Goal: Information Seeking & Learning: Learn about a topic

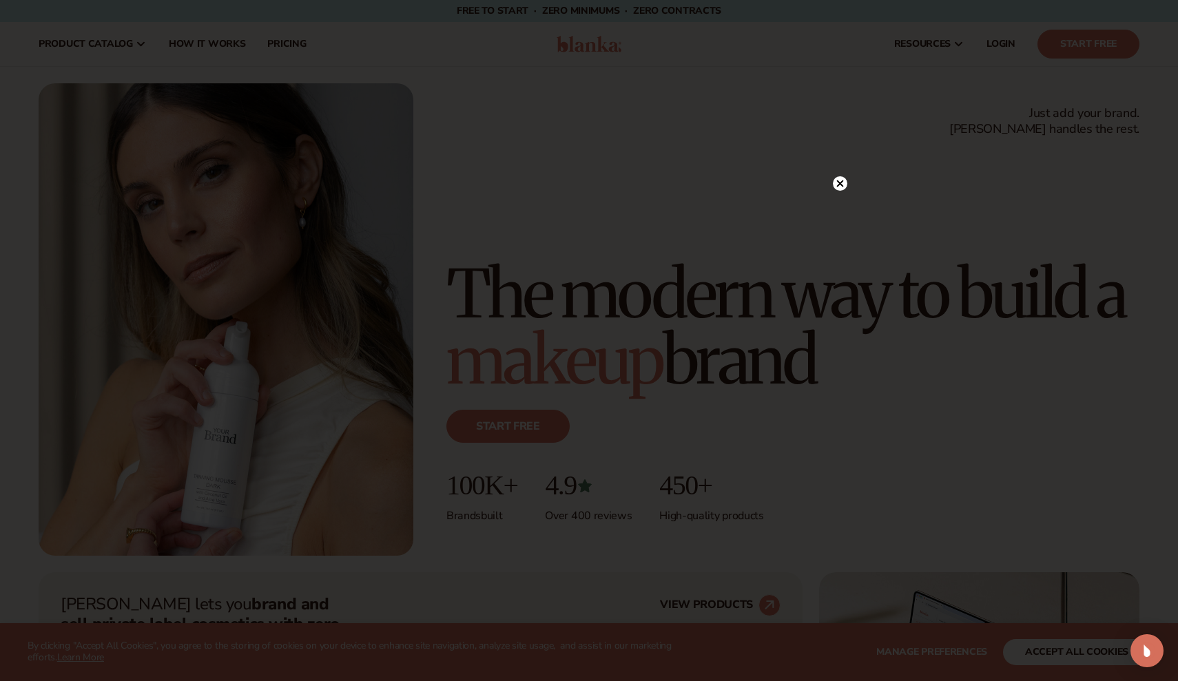
click at [842, 183] on circle at bounding box center [840, 183] width 14 height 14
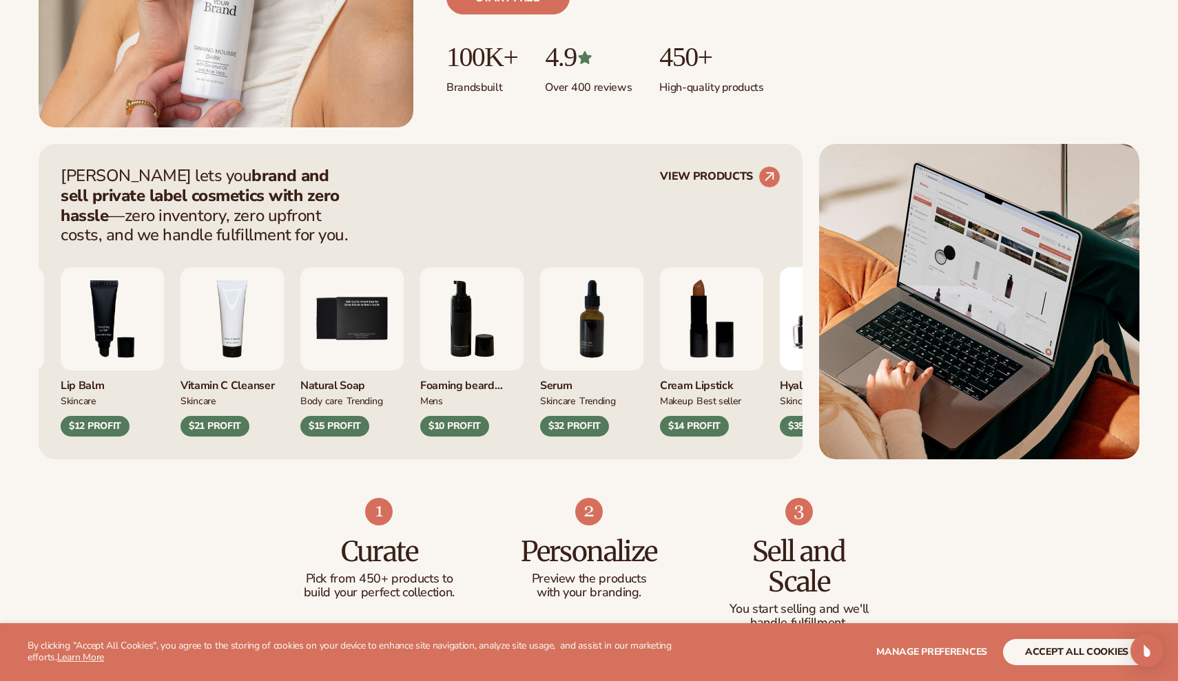
scroll to position [429, 0]
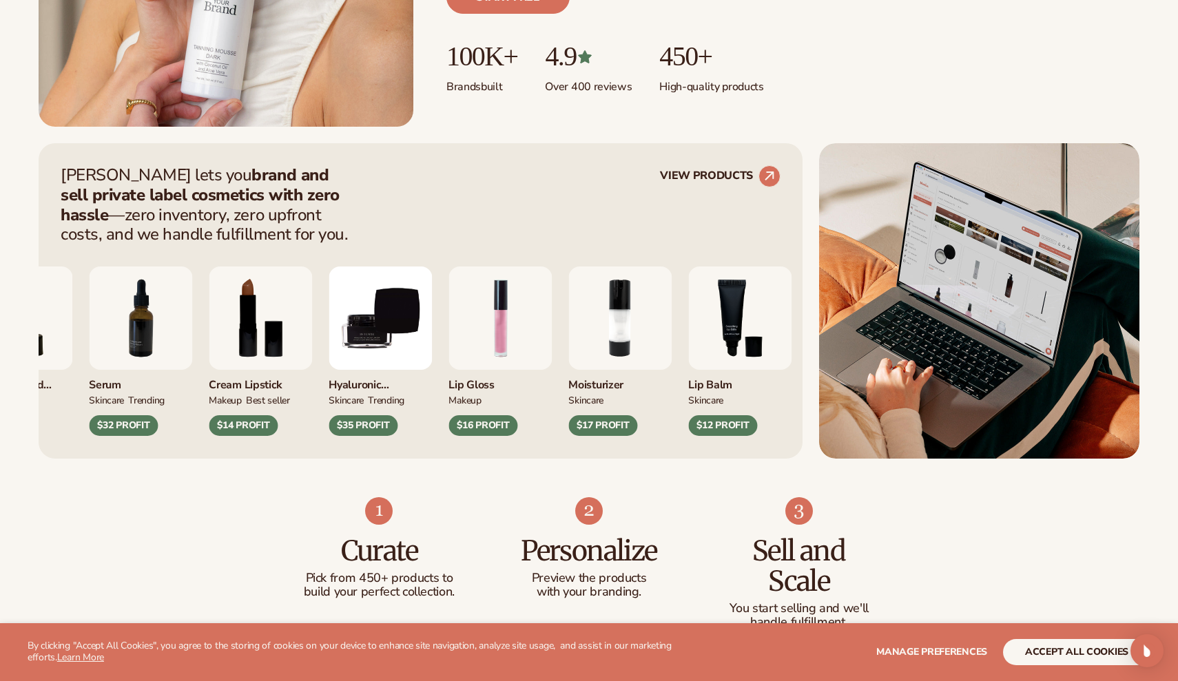
click at [406, 337] on img "9 / 9" at bounding box center [379, 318] width 103 height 103
click at [768, 182] on circle at bounding box center [769, 176] width 30 height 30
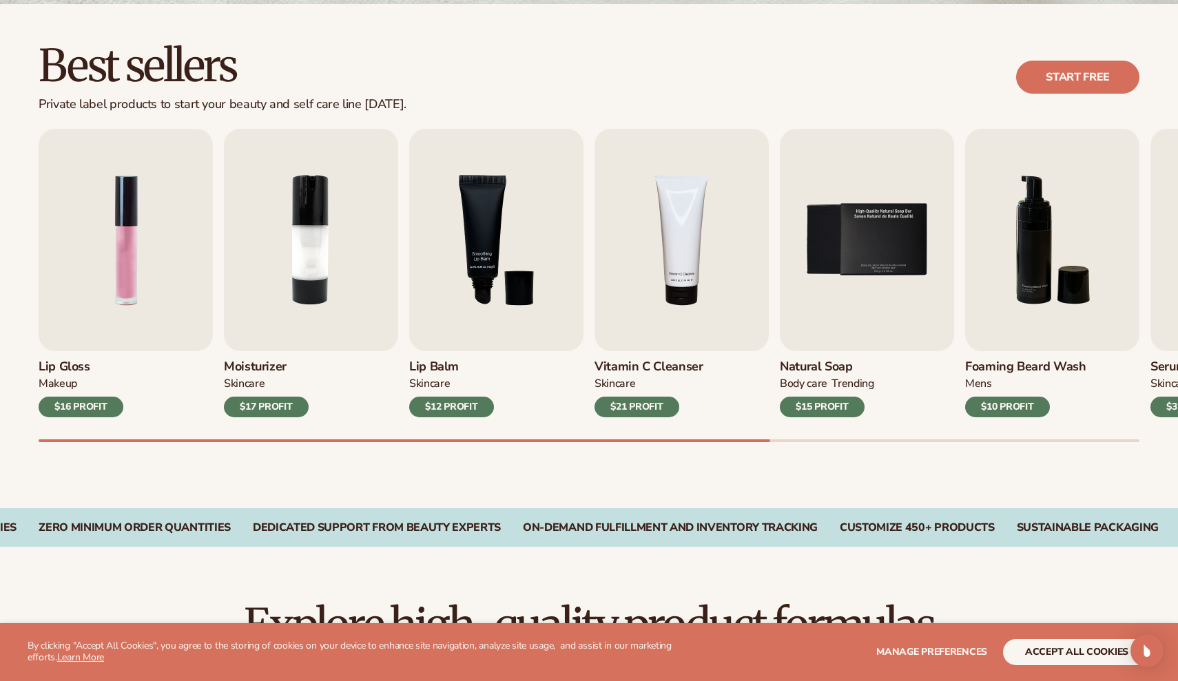
scroll to position [366, 0]
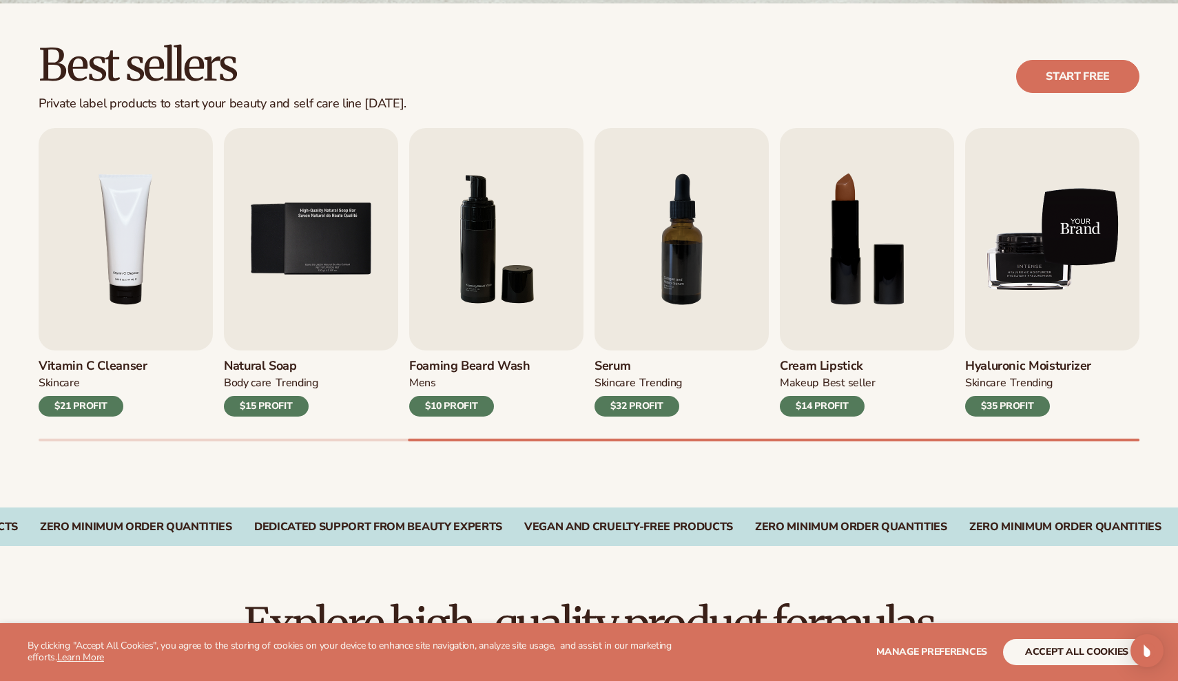
click at [1129, 264] on img "9 / 9" at bounding box center [1052, 239] width 174 height 222
click at [1050, 273] on img "9 / 9" at bounding box center [1052, 239] width 174 height 222
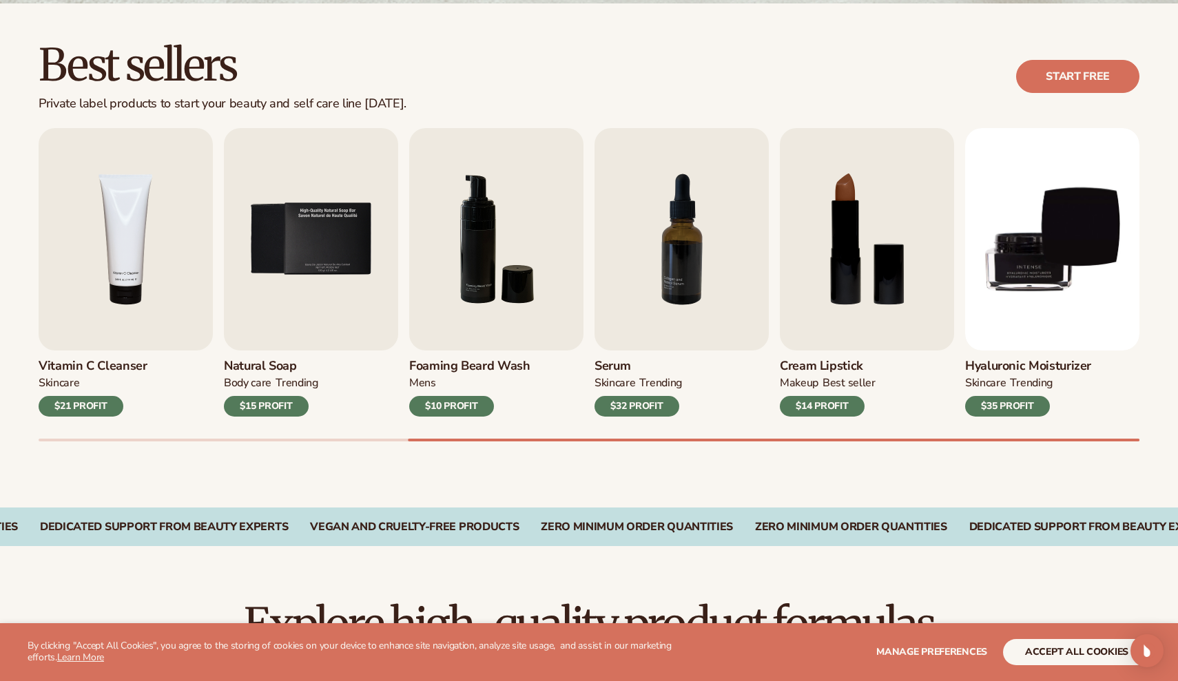
click at [1015, 406] on div "$35 PROFIT" at bounding box center [1007, 406] width 85 height 21
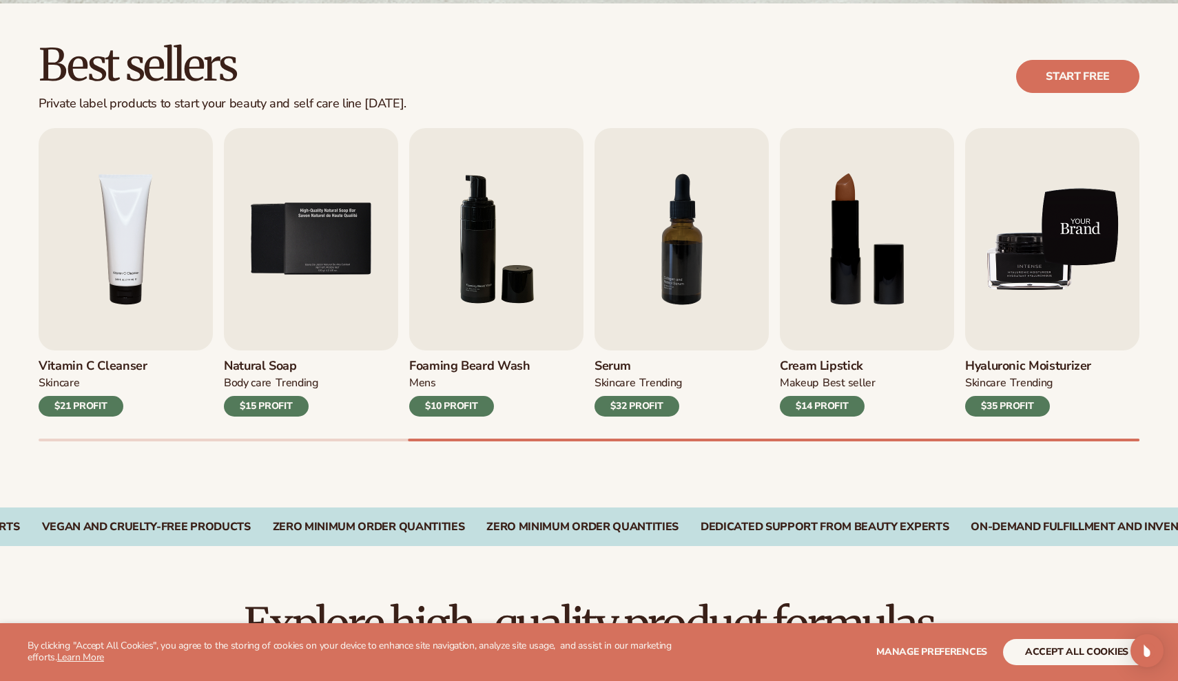
click at [1057, 254] on img "9 / 9" at bounding box center [1052, 239] width 174 height 222
click at [1087, 226] on img "9 / 9" at bounding box center [1052, 239] width 174 height 222
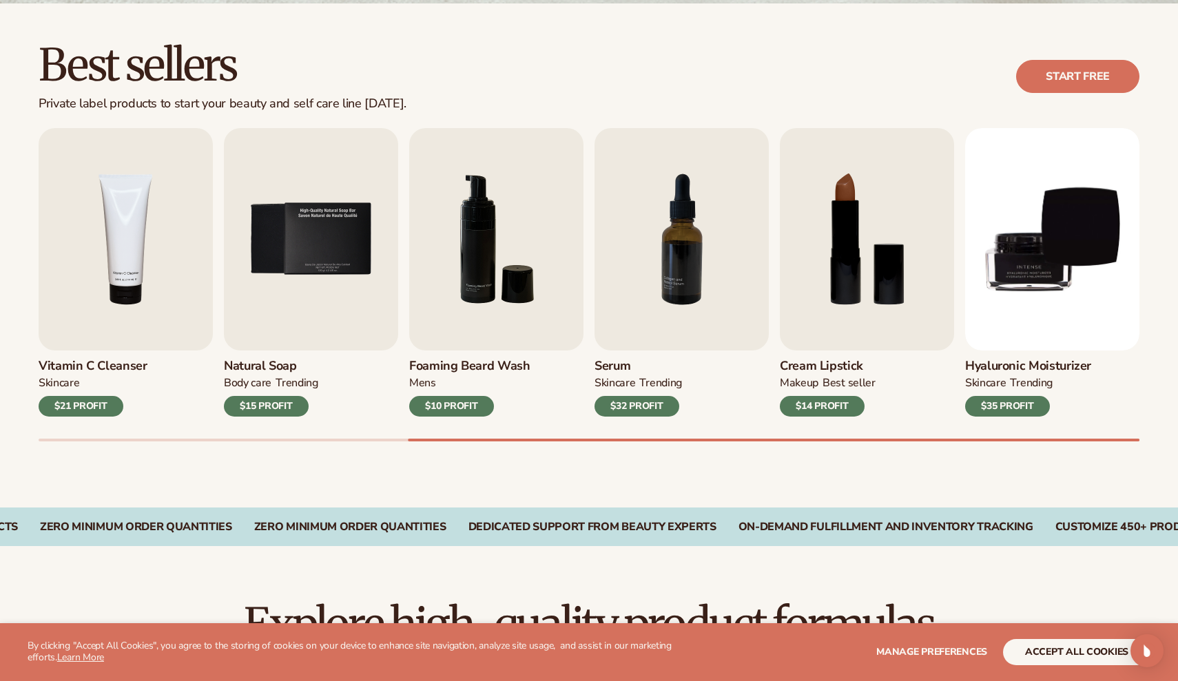
click at [1007, 406] on div "$35 PROFIT" at bounding box center [1007, 406] width 85 height 21
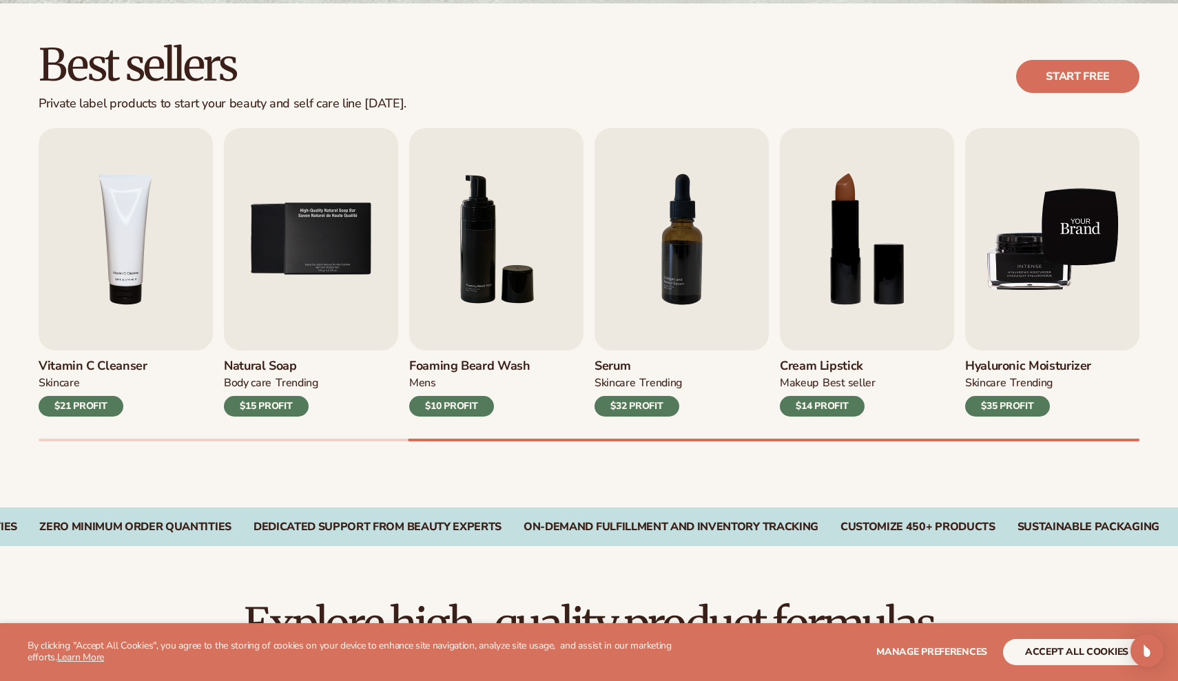
click at [1048, 291] on img "9 / 9" at bounding box center [1052, 239] width 174 height 222
click at [1072, 228] on img "9 / 9" at bounding box center [1052, 239] width 174 height 222
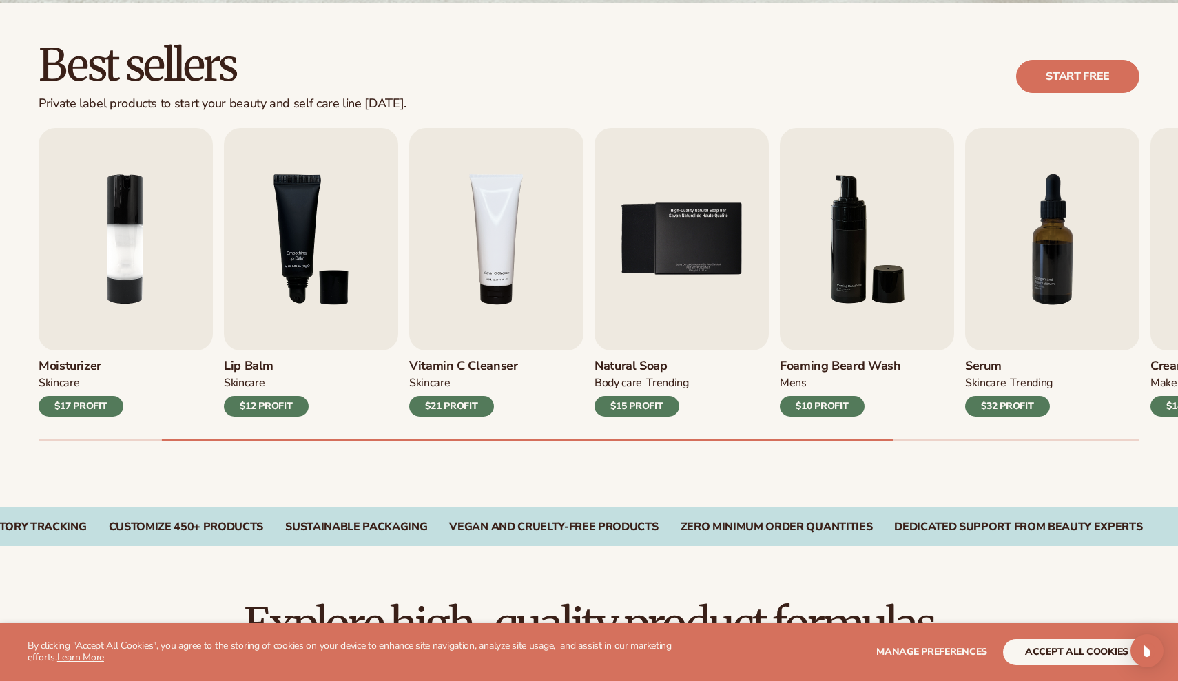
click at [985, 411] on div "$32 PROFIT" at bounding box center [1007, 406] width 85 height 21
click at [1029, 323] on img "7 / 9" at bounding box center [1052, 239] width 174 height 222
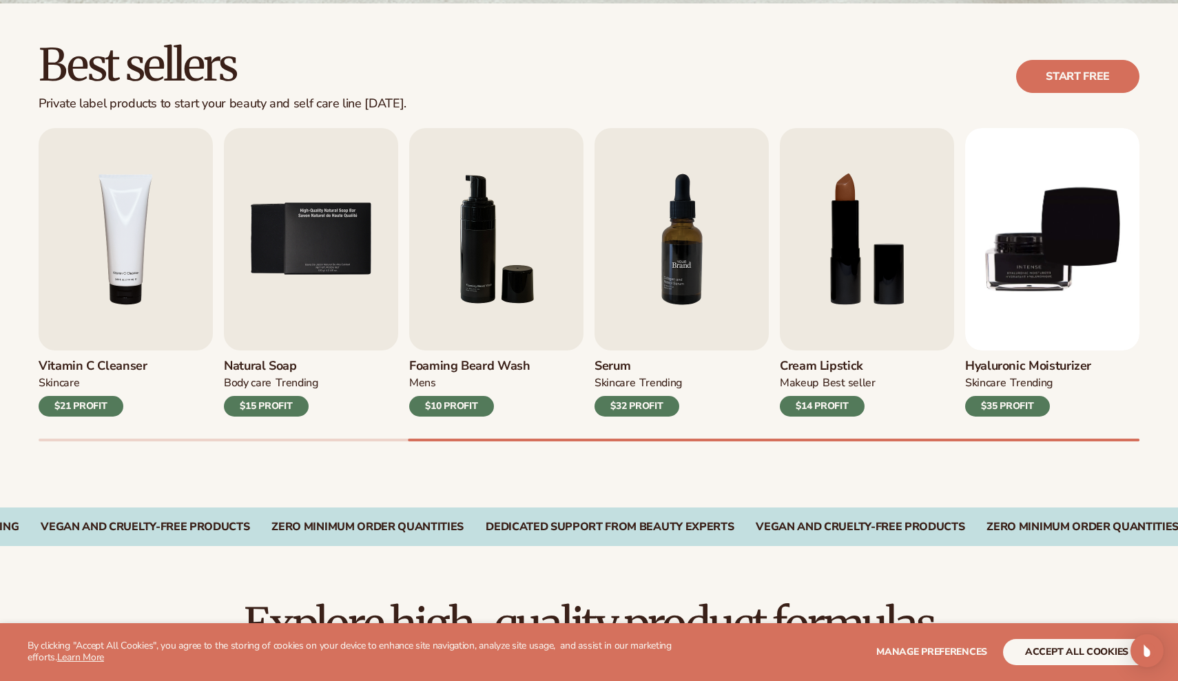
click at [1010, 299] on img "9 / 9" at bounding box center [1052, 239] width 174 height 222
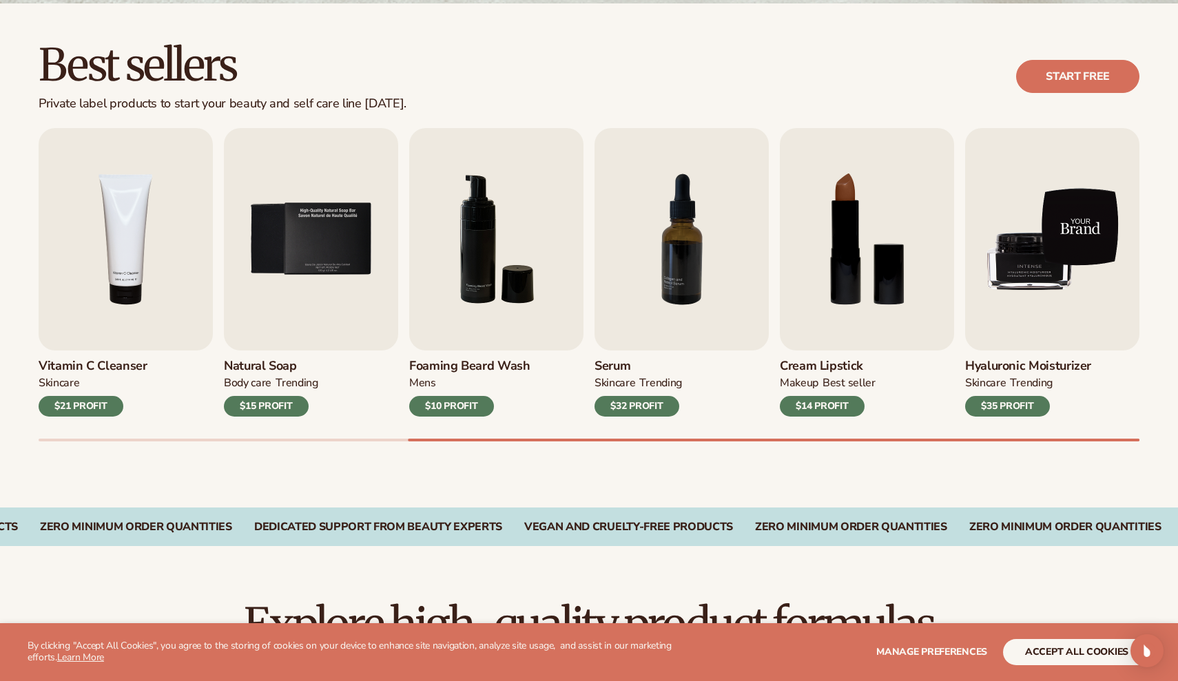
click at [1043, 269] on img "9 / 9" at bounding box center [1052, 239] width 174 height 222
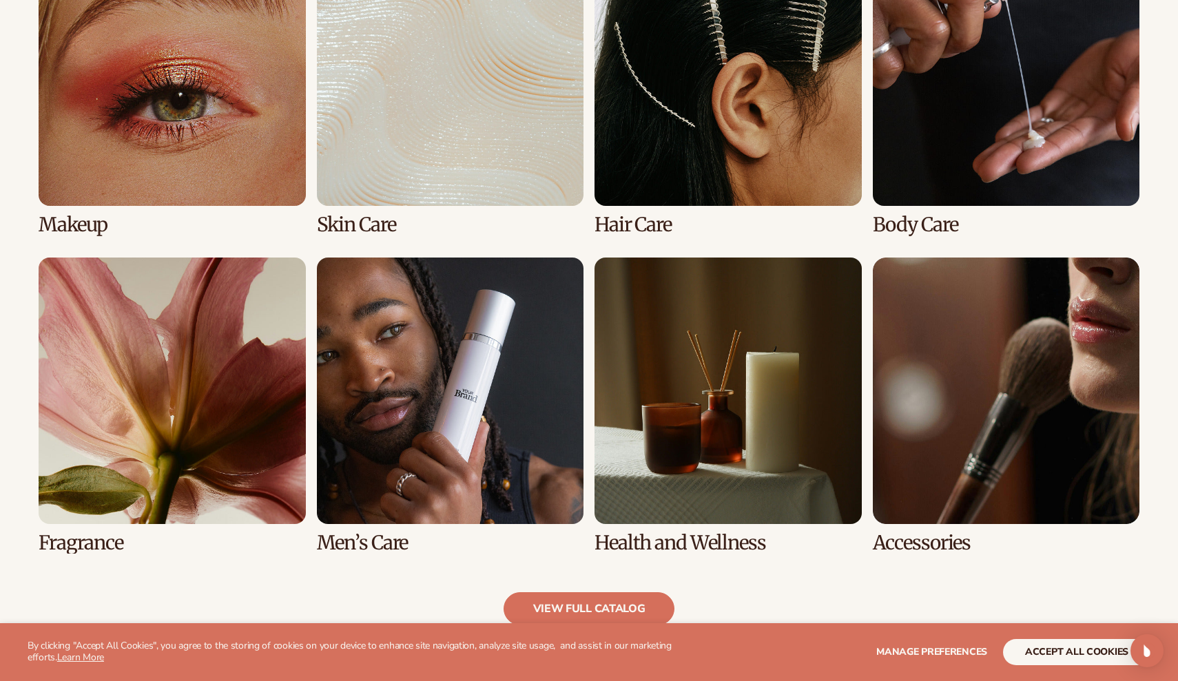
scroll to position [1098, 0]
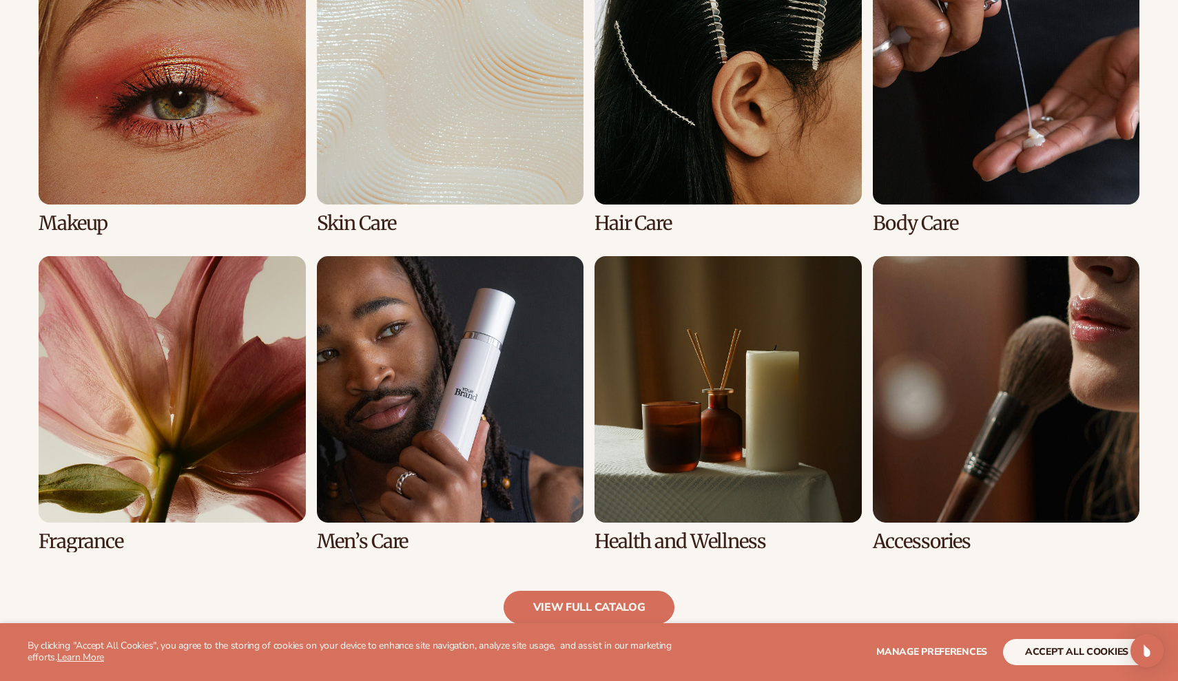
click at [534, 81] on link "2 / 8" at bounding box center [450, 86] width 267 height 296
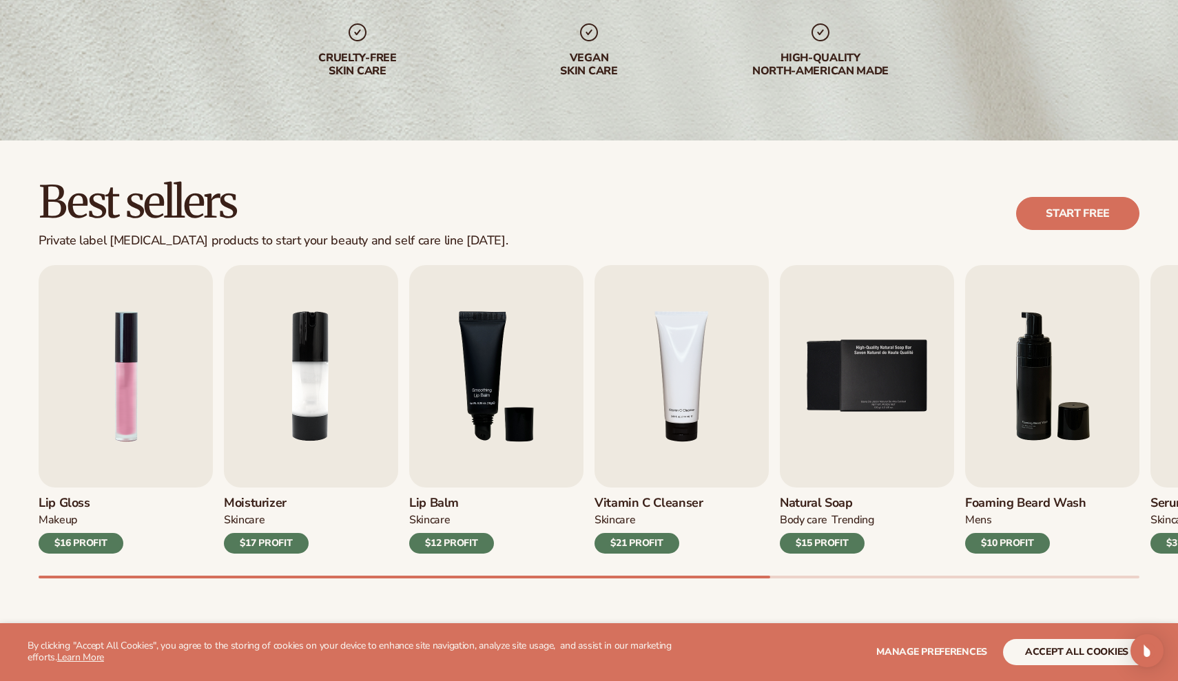
scroll to position [231, 0]
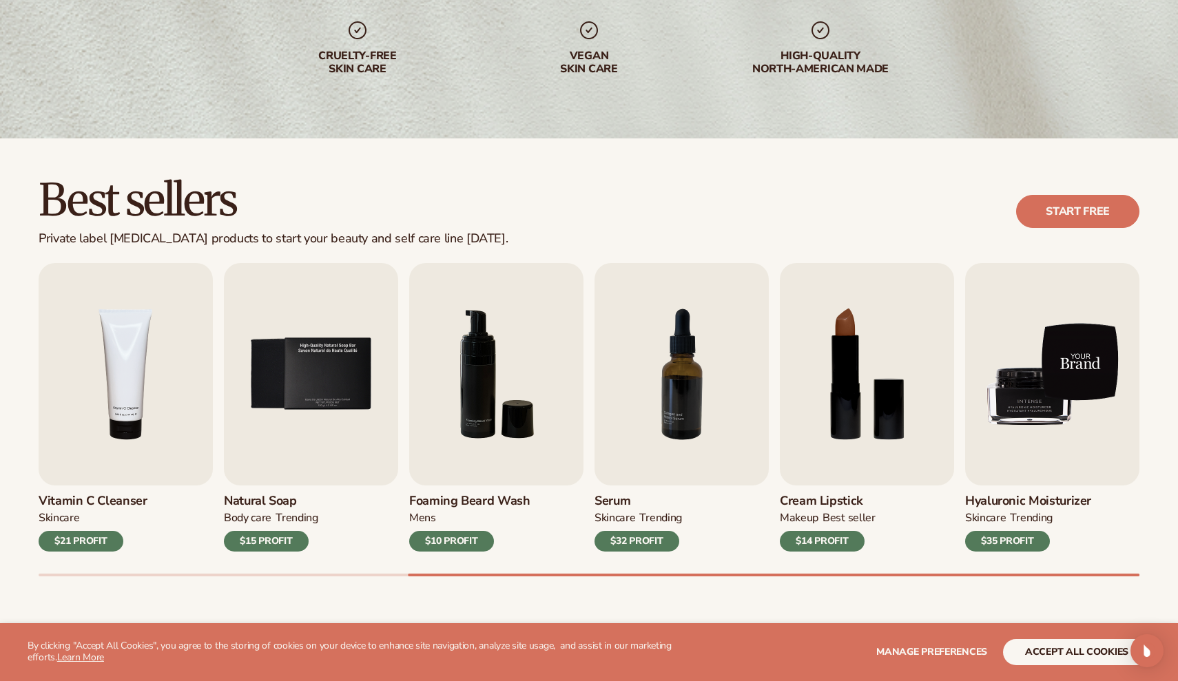
click at [1045, 460] on img "9 / 9" at bounding box center [1052, 374] width 174 height 222
click at [1068, 382] on img "9 / 9" at bounding box center [1052, 374] width 174 height 222
click at [1070, 380] on img "9 / 9" at bounding box center [1052, 374] width 174 height 222
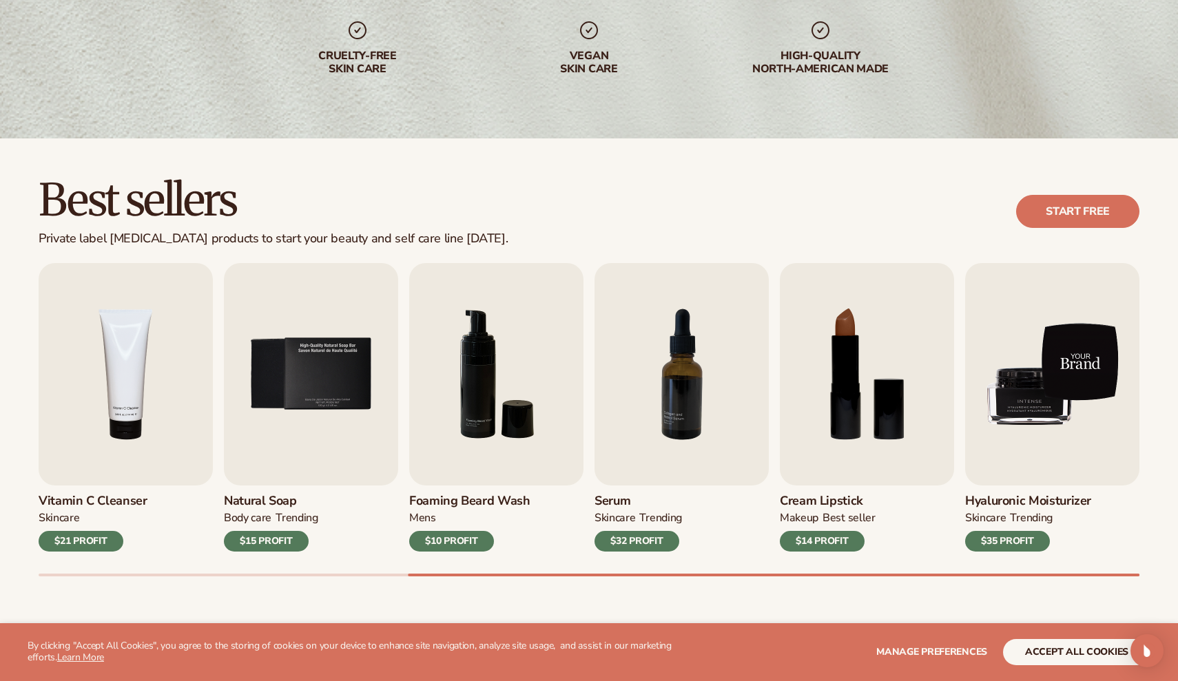
click at [1072, 380] on img "9 / 9" at bounding box center [1052, 374] width 174 height 222
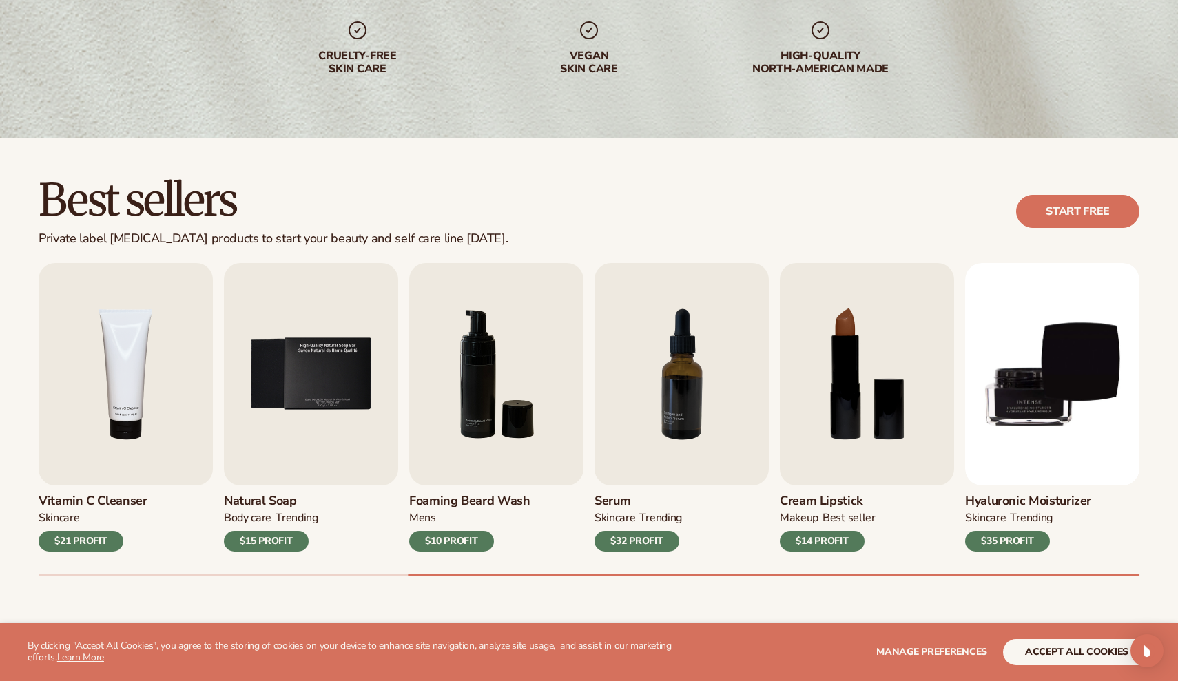
click at [1035, 536] on div "$35 PROFIT" at bounding box center [1007, 541] width 85 height 21
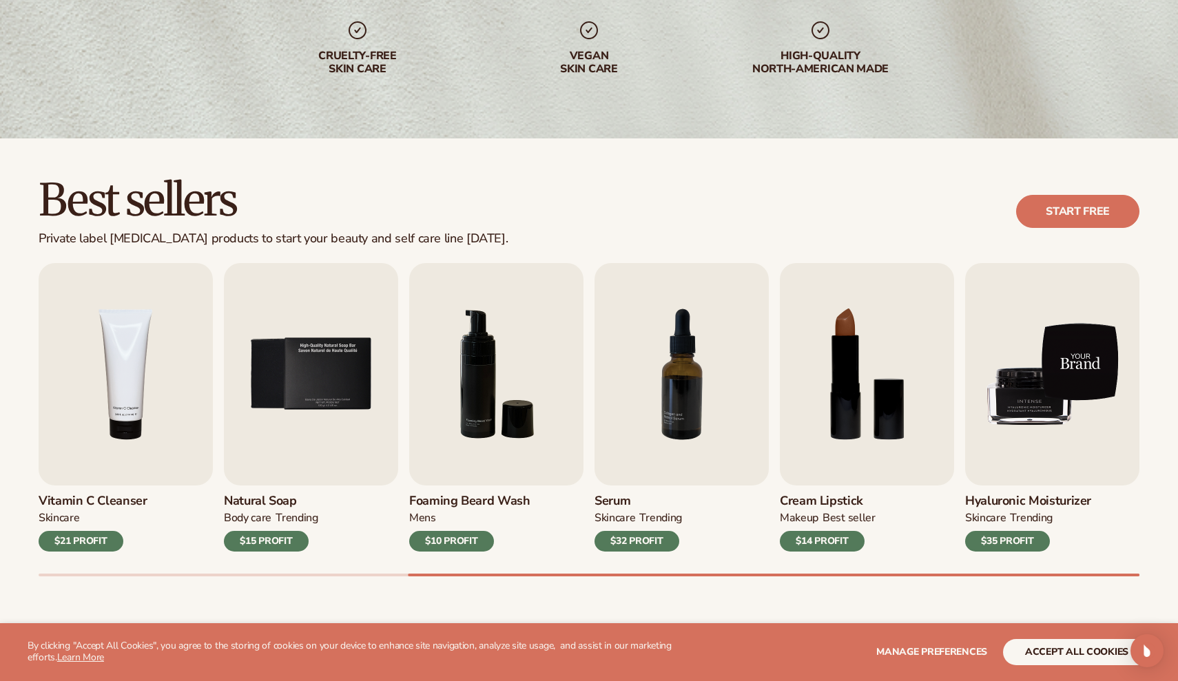
click at [1089, 350] on img "9 / 9" at bounding box center [1052, 374] width 174 height 222
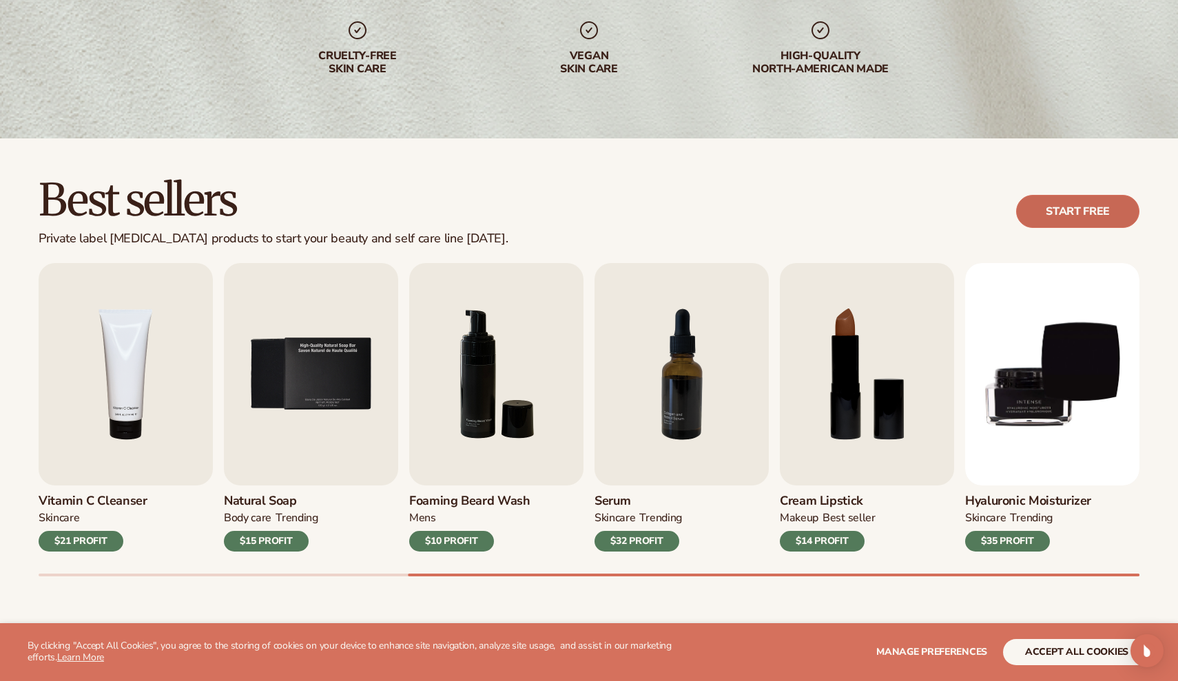
click at [1101, 224] on link "Start free" at bounding box center [1077, 211] width 123 height 33
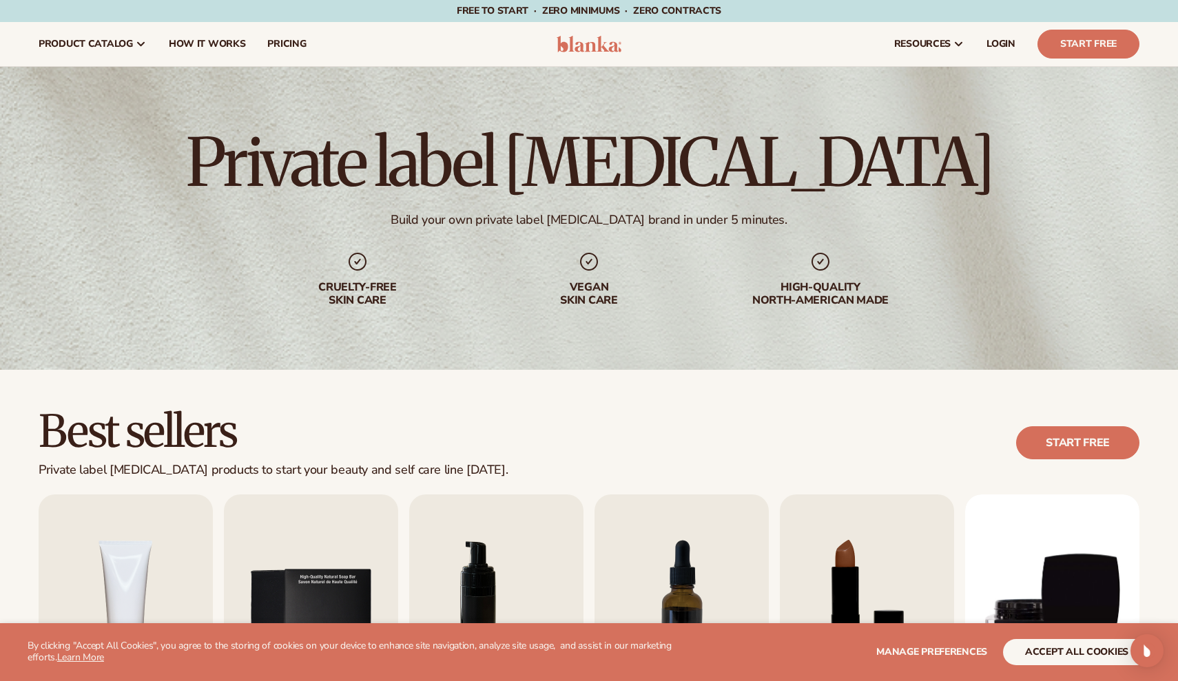
scroll to position [0, 0]
click at [202, 41] on span "How It Works" at bounding box center [207, 44] width 77 height 11
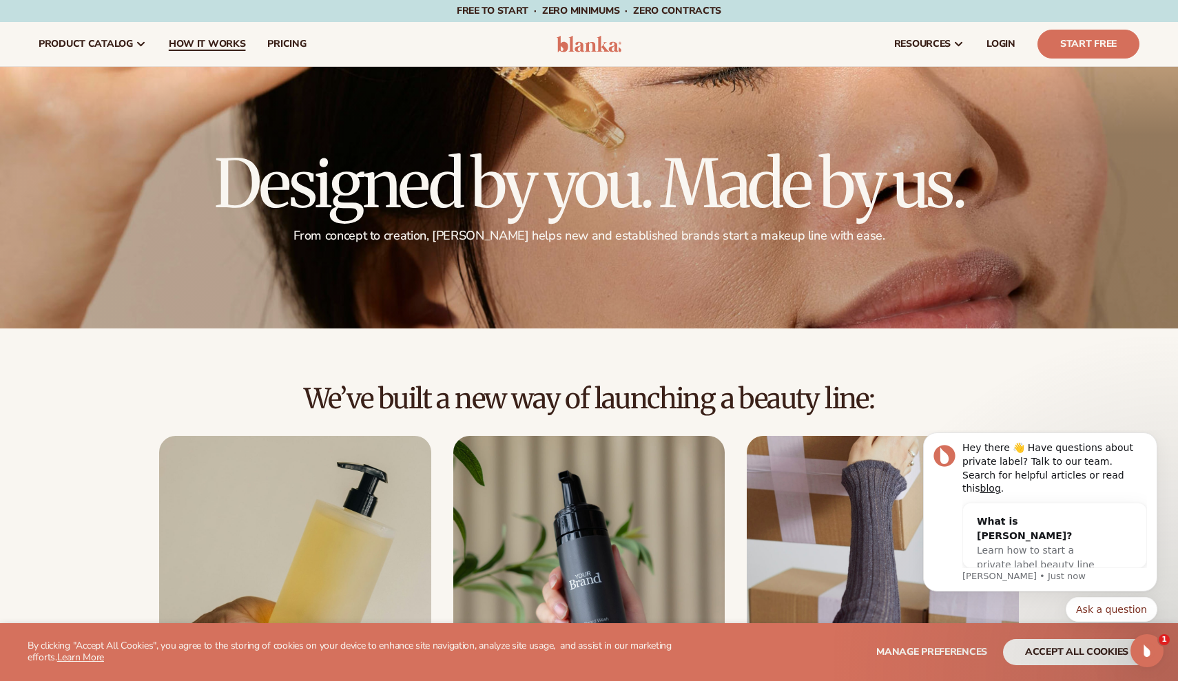
click at [213, 47] on span "How It Works" at bounding box center [207, 44] width 77 height 11
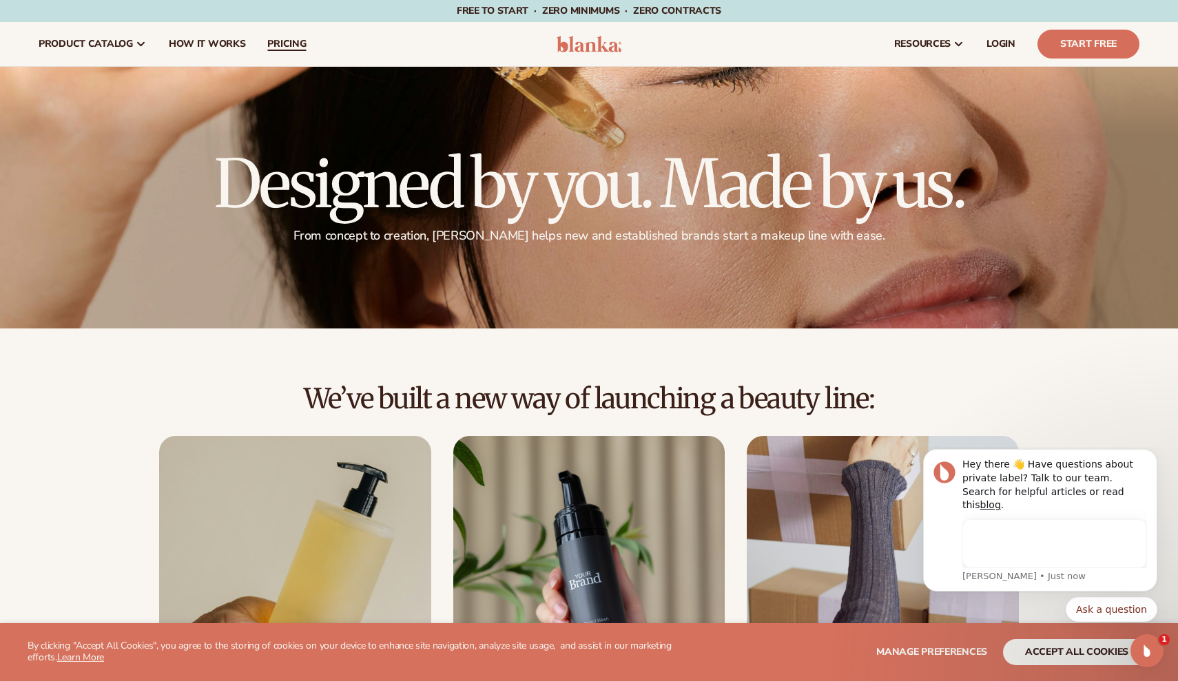
click at [271, 45] on span "pricing" at bounding box center [286, 44] width 39 height 11
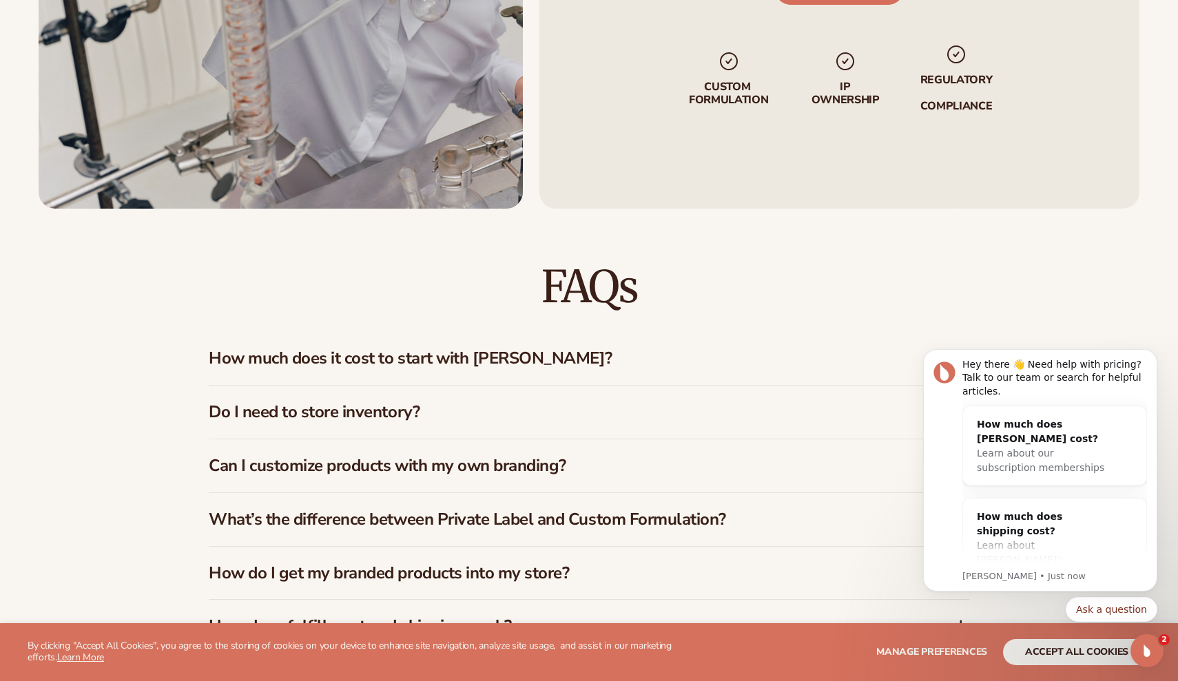
scroll to position [1878, 0]
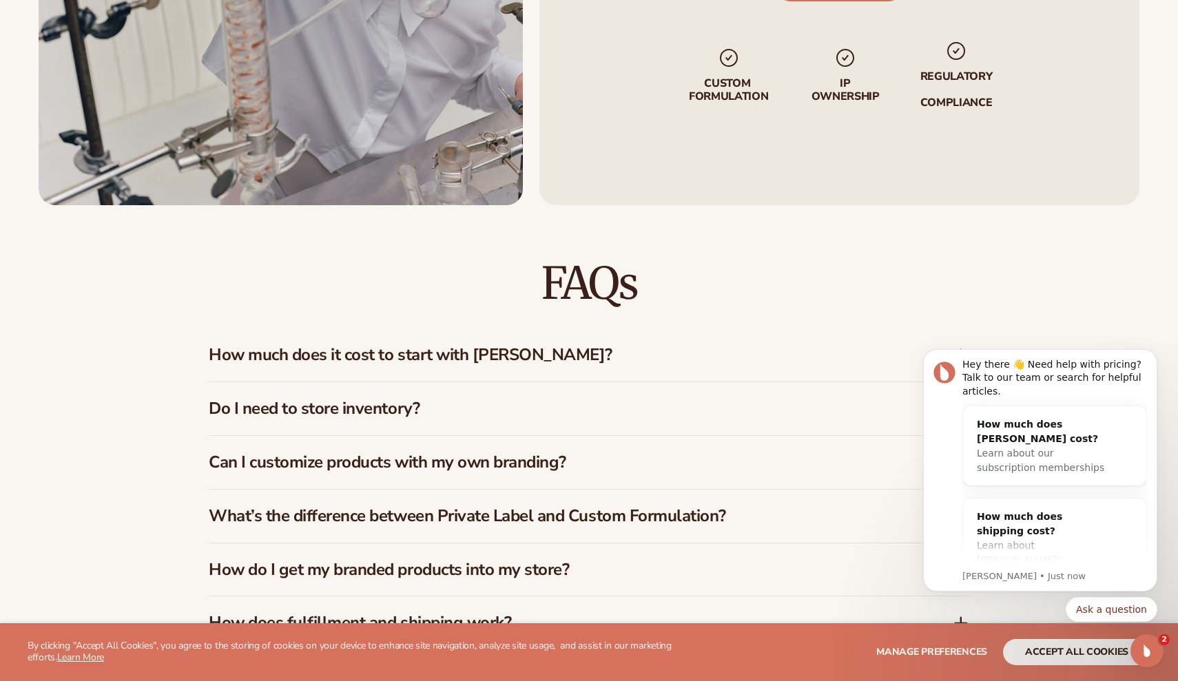
click at [592, 357] on h3 "How much does it cost to start with Blanka?" at bounding box center [560, 355] width 702 height 20
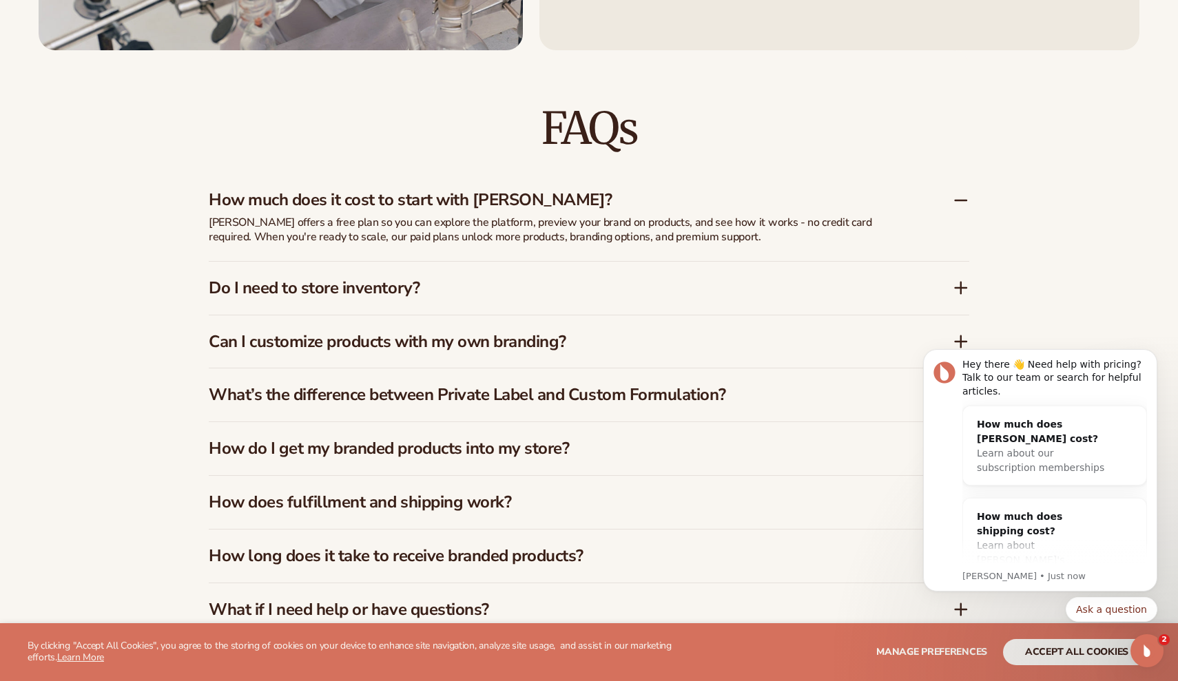
scroll to position [2034, 0]
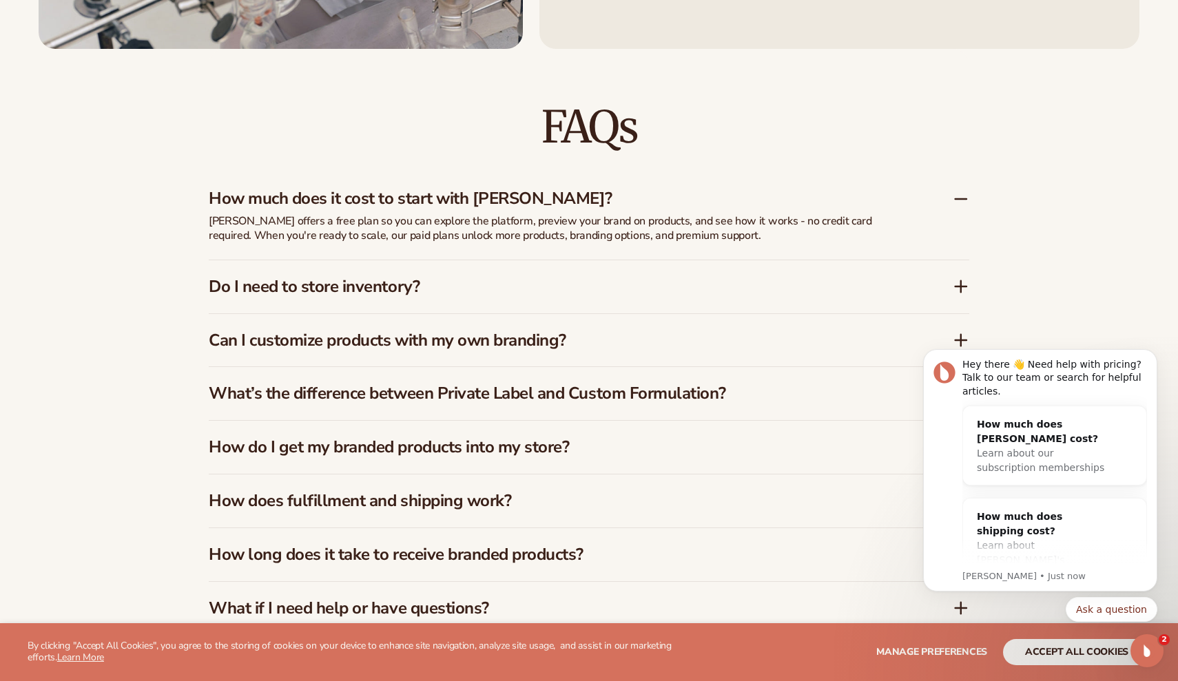
click at [580, 284] on h3 "Do I need to store inventory?" at bounding box center [560, 287] width 702 height 20
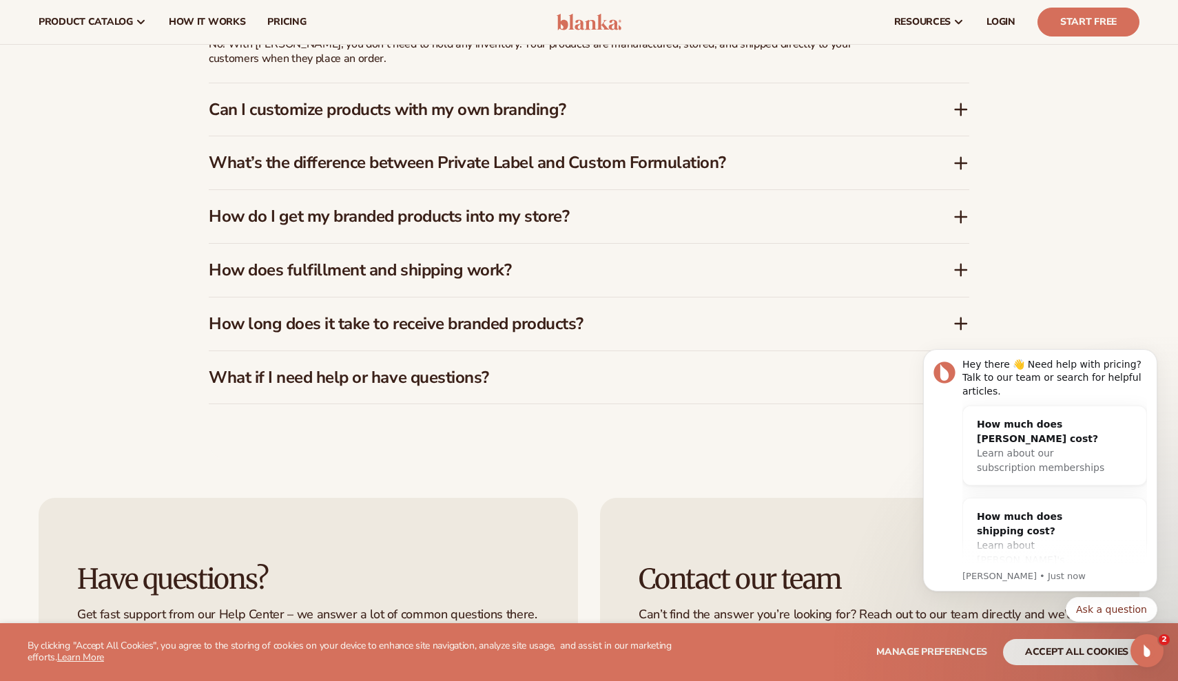
scroll to position [2257, 0]
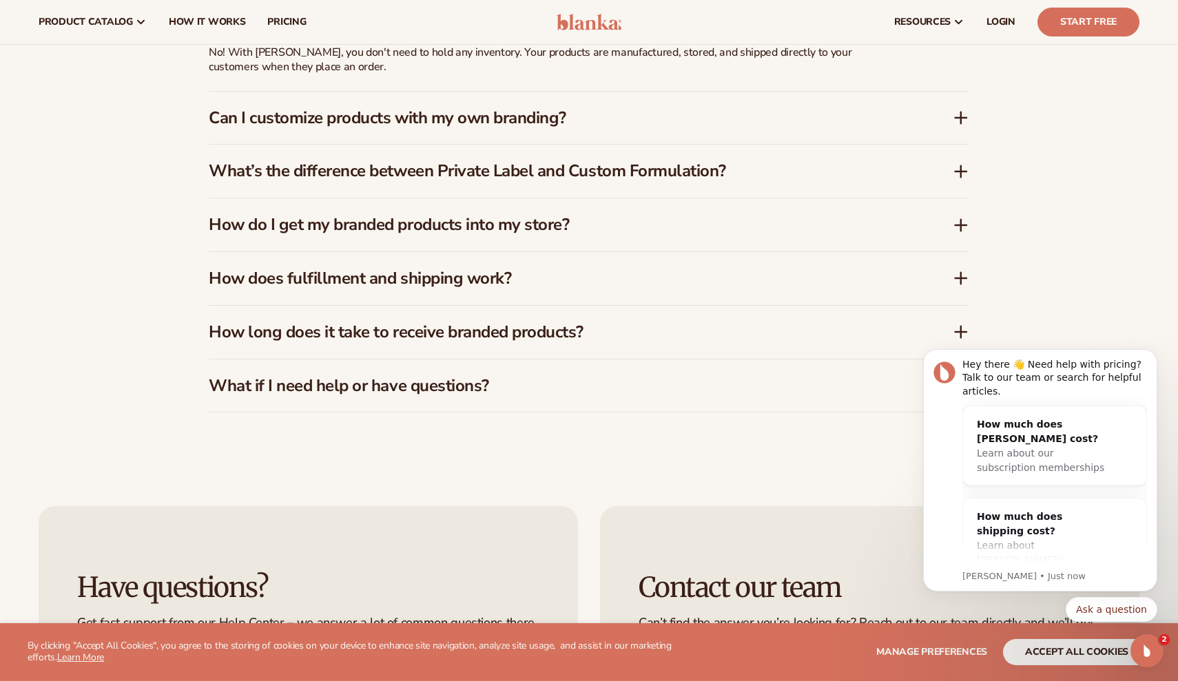
click at [567, 120] on h3 "Can I customize products with my own branding?" at bounding box center [560, 118] width 702 height 20
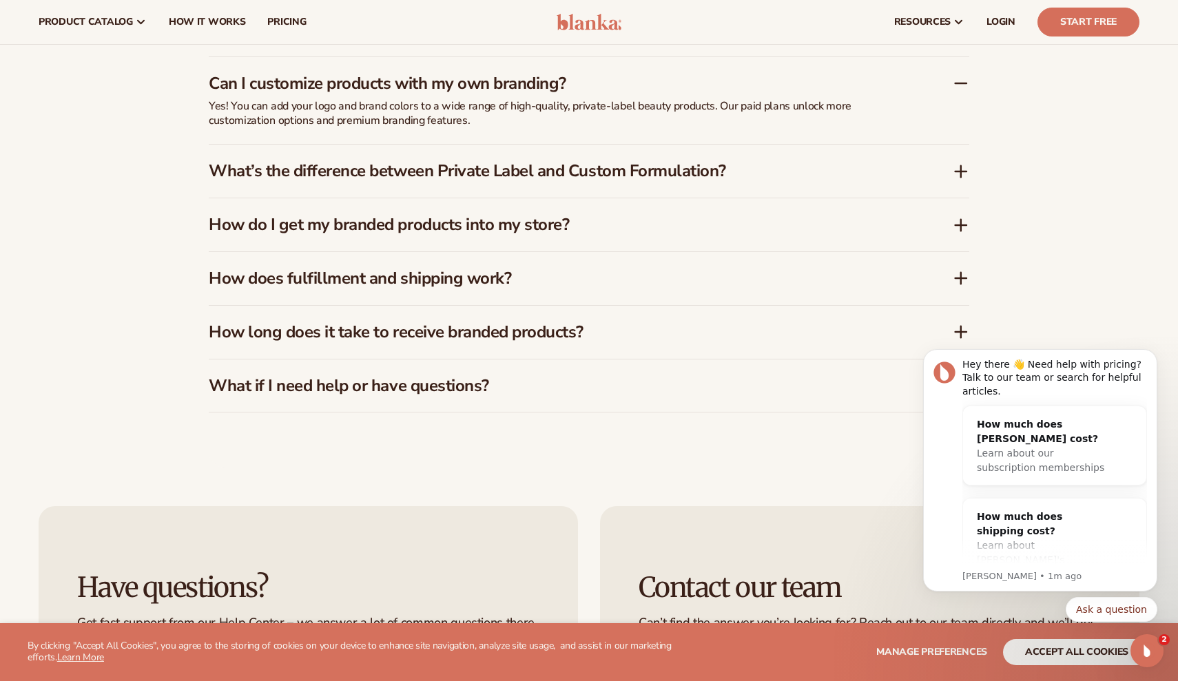
click at [572, 169] on h3 "What’s the difference between Private Label and Custom Formulation?" at bounding box center [560, 171] width 702 height 20
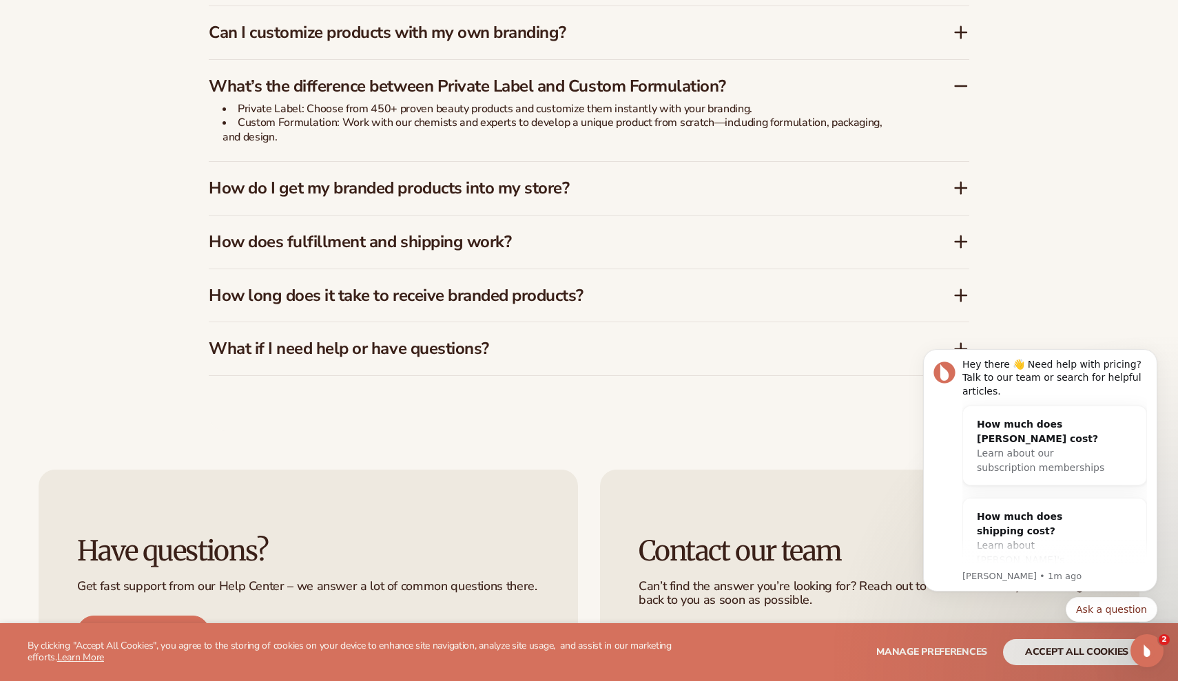
scroll to position [2312, 0]
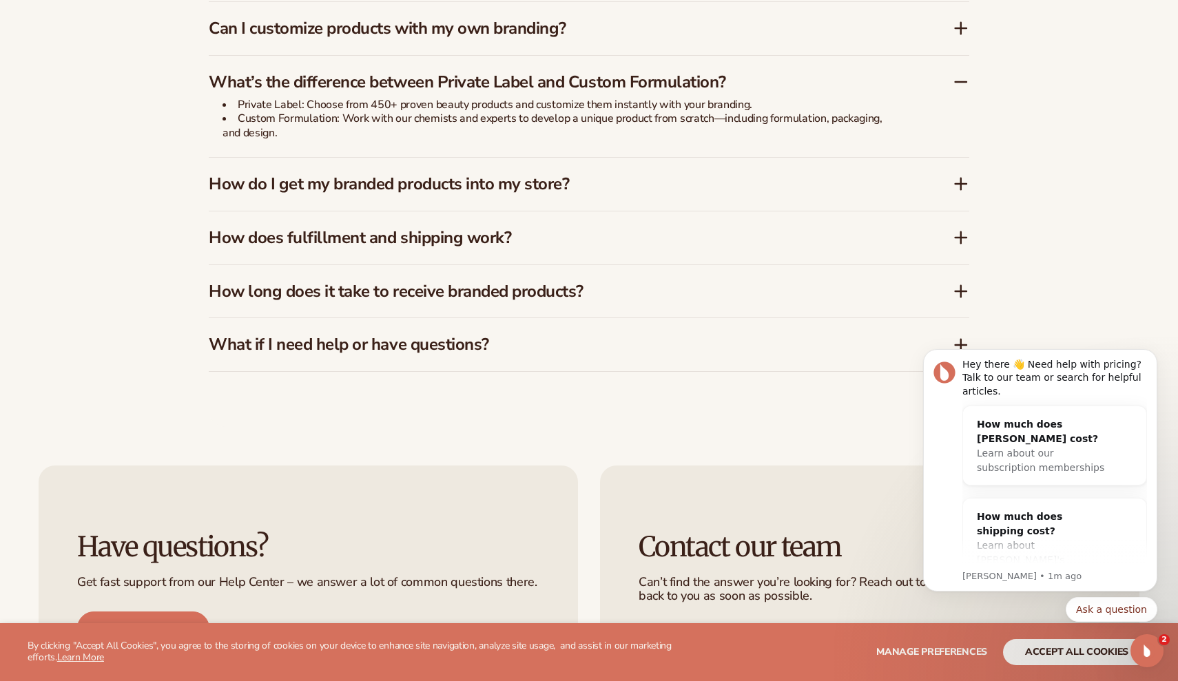
click at [572, 178] on h3 "How do I get my branded products into my store?" at bounding box center [560, 184] width 702 height 20
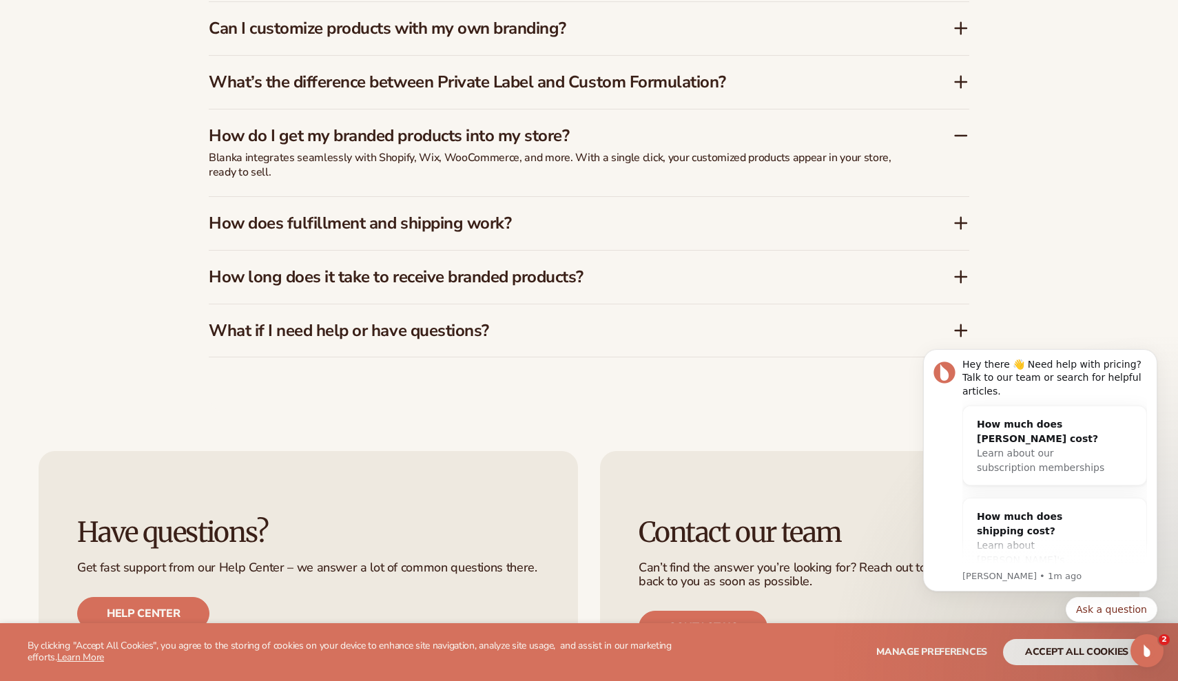
click at [562, 213] on h3 "How does fulfillment and shipping work?" at bounding box center [560, 223] width 702 height 20
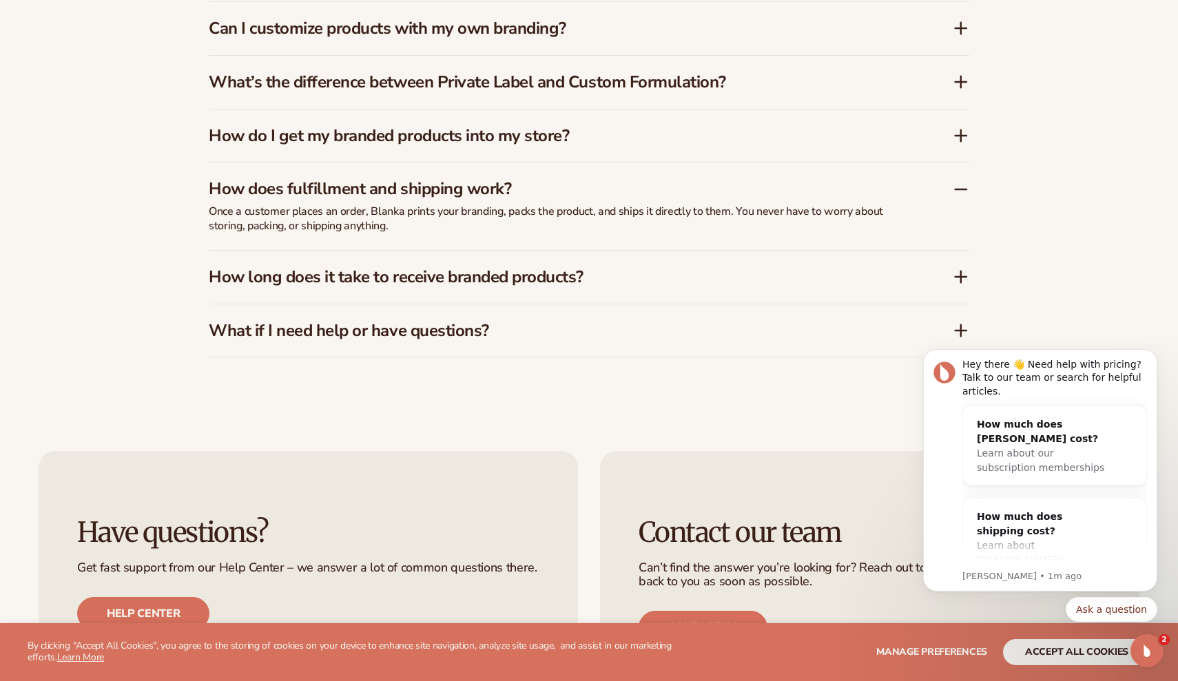
click at [593, 267] on h3 "How long does it take to receive branded products?" at bounding box center [560, 277] width 702 height 20
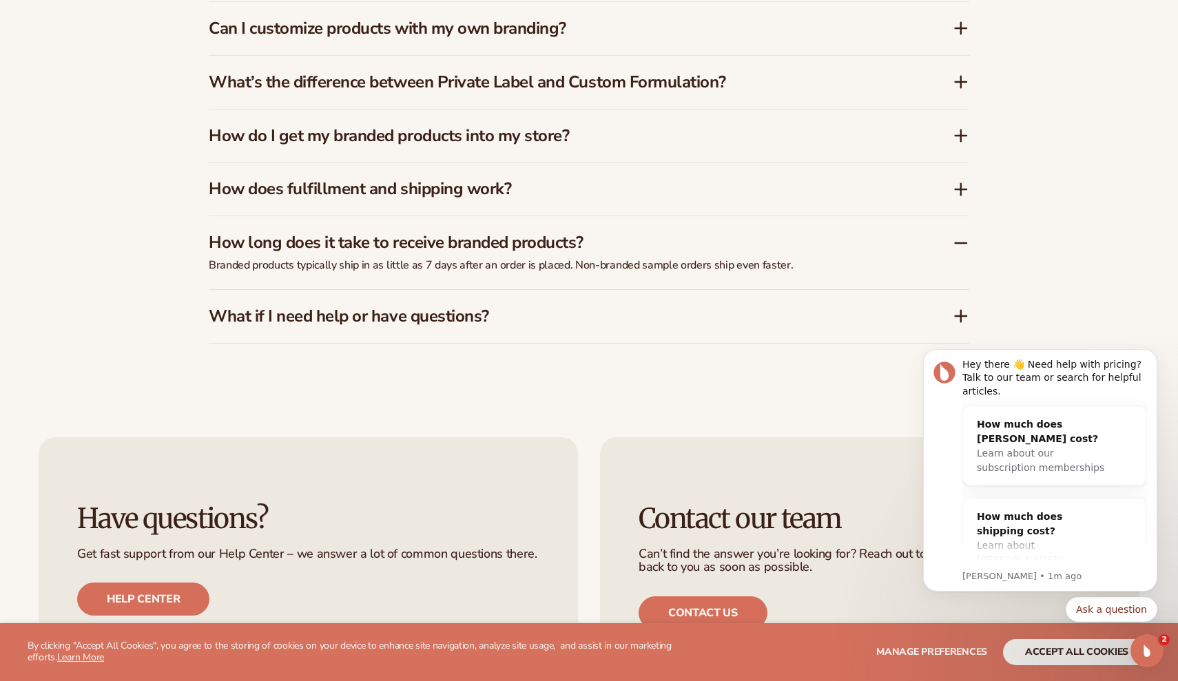
click at [544, 314] on h3 "What if I need help or have questions?" at bounding box center [560, 316] width 702 height 20
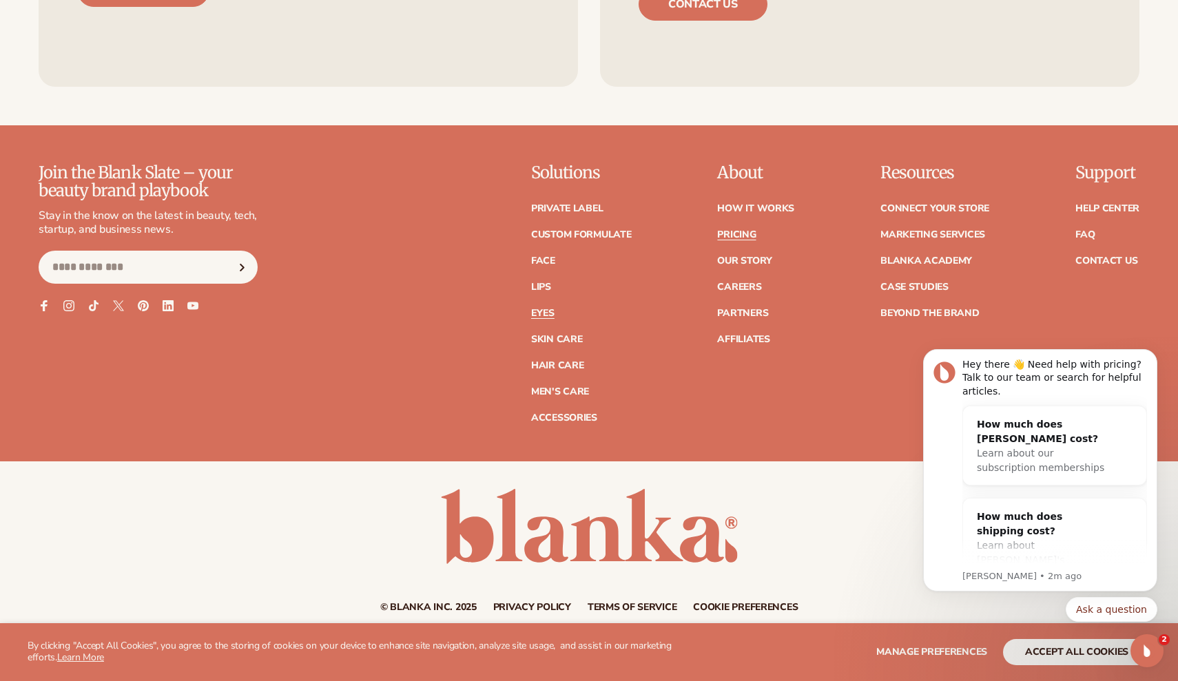
scroll to position [2952, 0]
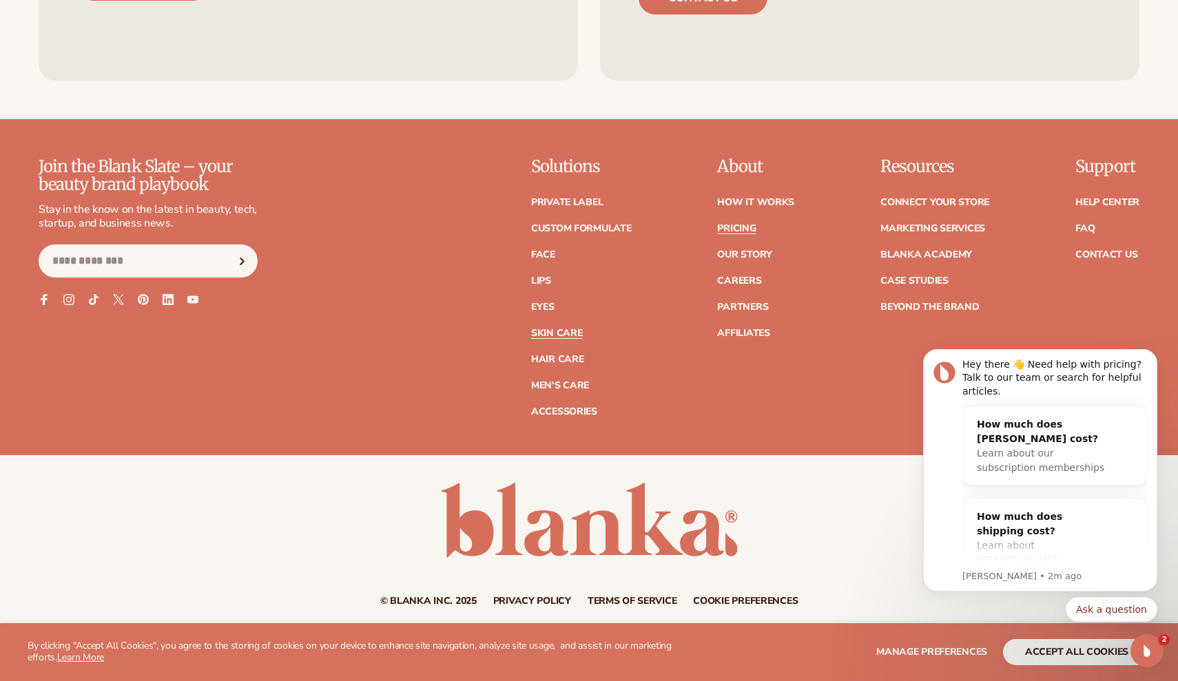
click at [558, 329] on link "Skin Care" at bounding box center [556, 333] width 51 height 10
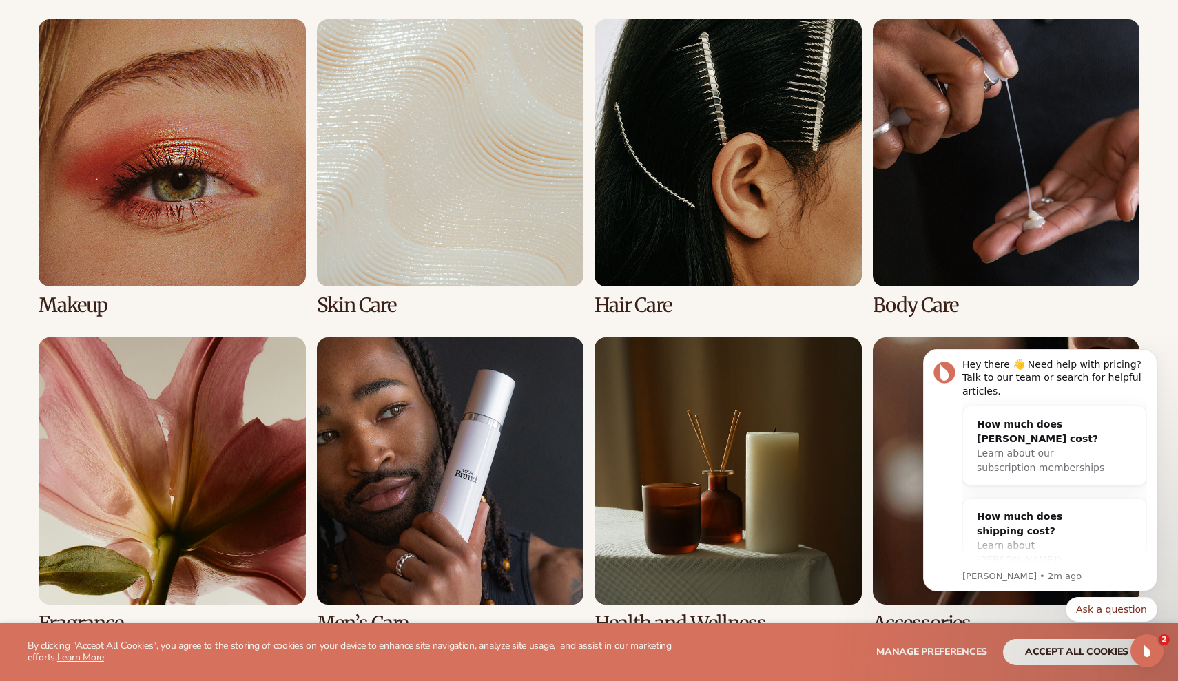
scroll to position [1046, 0]
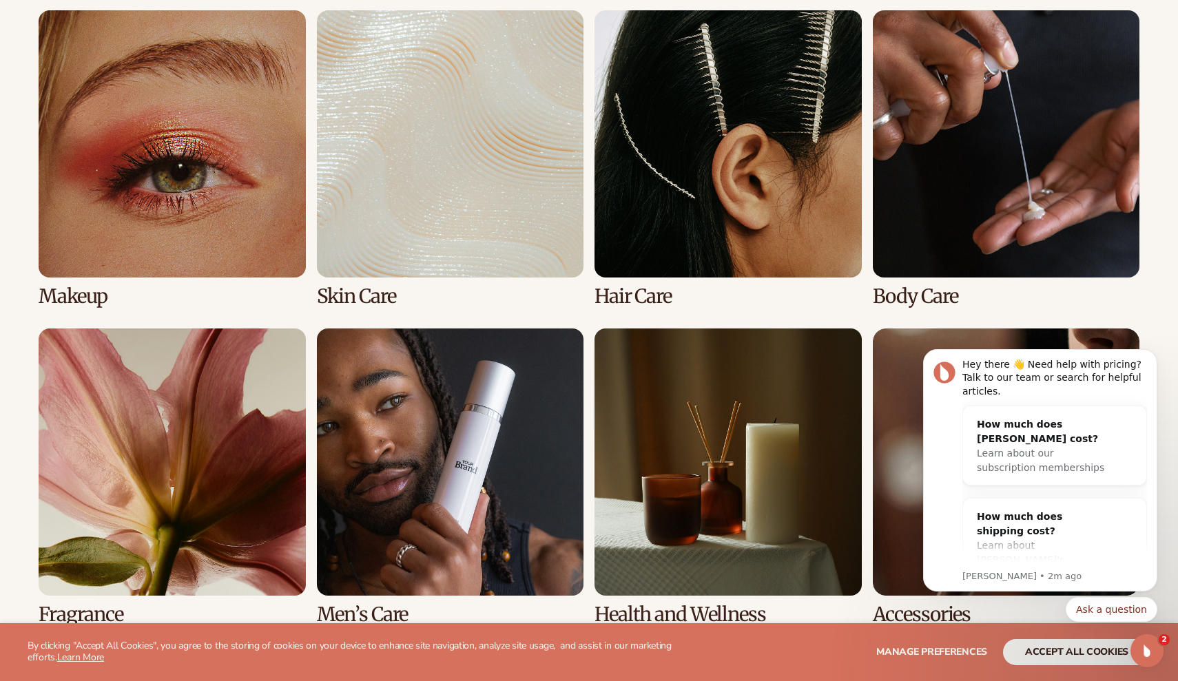
click at [533, 215] on link "2 / 8" at bounding box center [450, 158] width 267 height 296
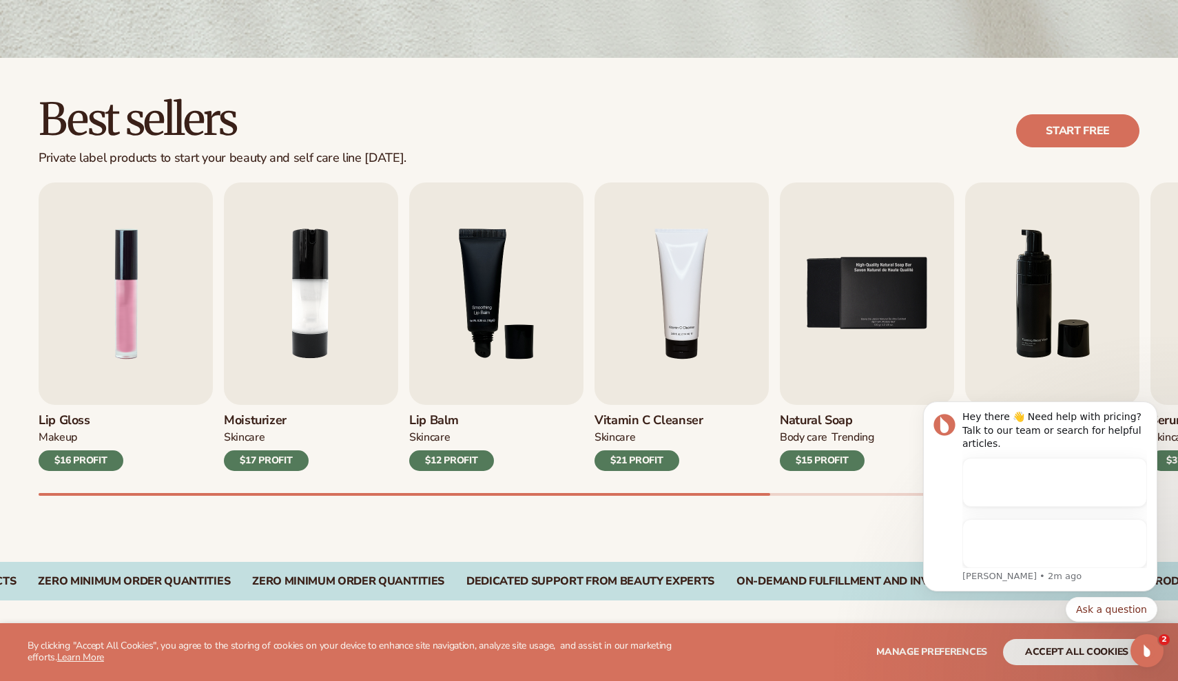
scroll to position [317, 0]
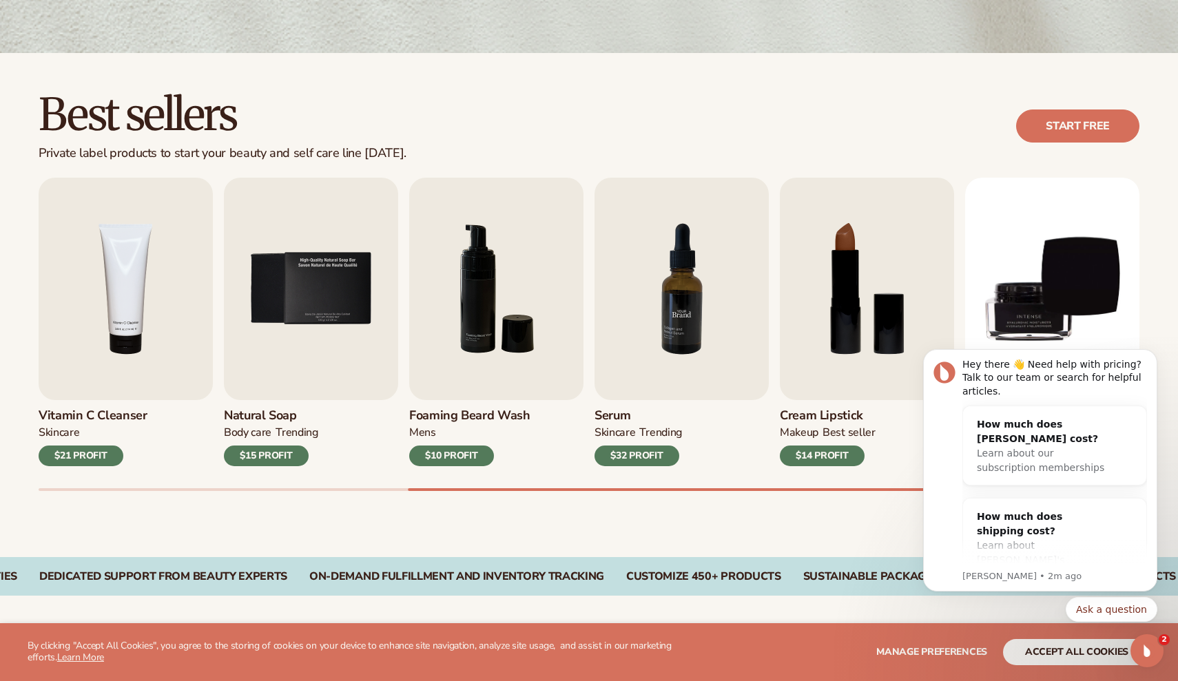
click at [1076, 244] on img "9 / 9" at bounding box center [1052, 289] width 174 height 222
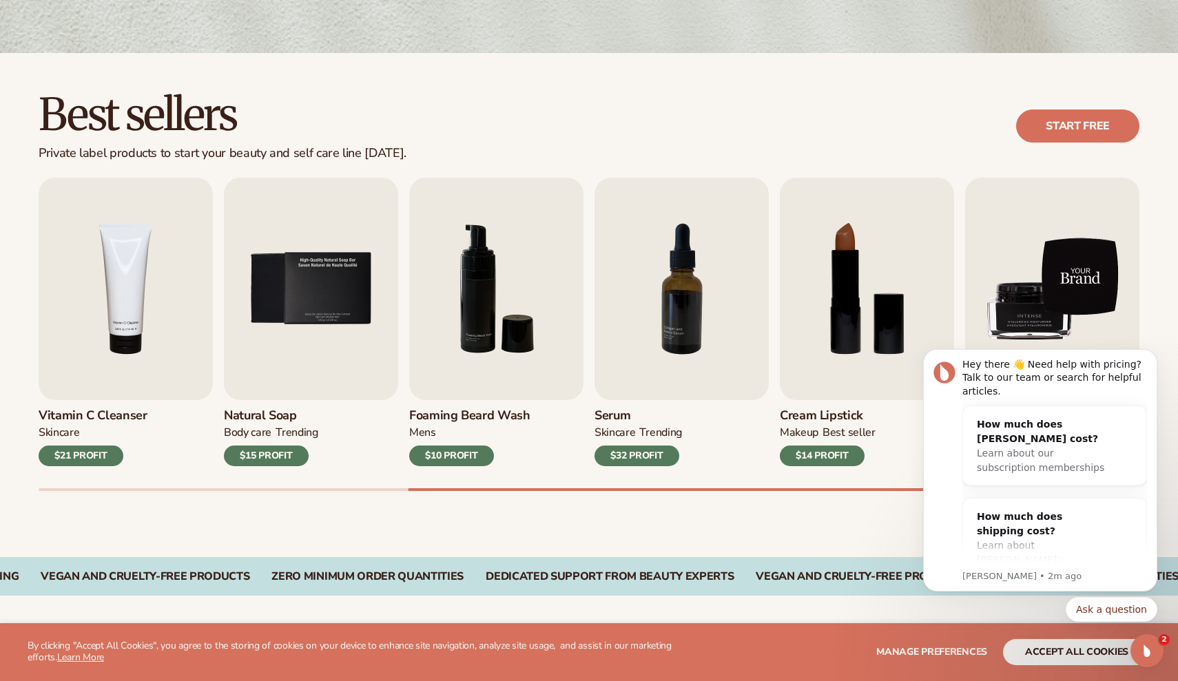
click at [1102, 281] on img "9 / 9" at bounding box center [1052, 289] width 174 height 222
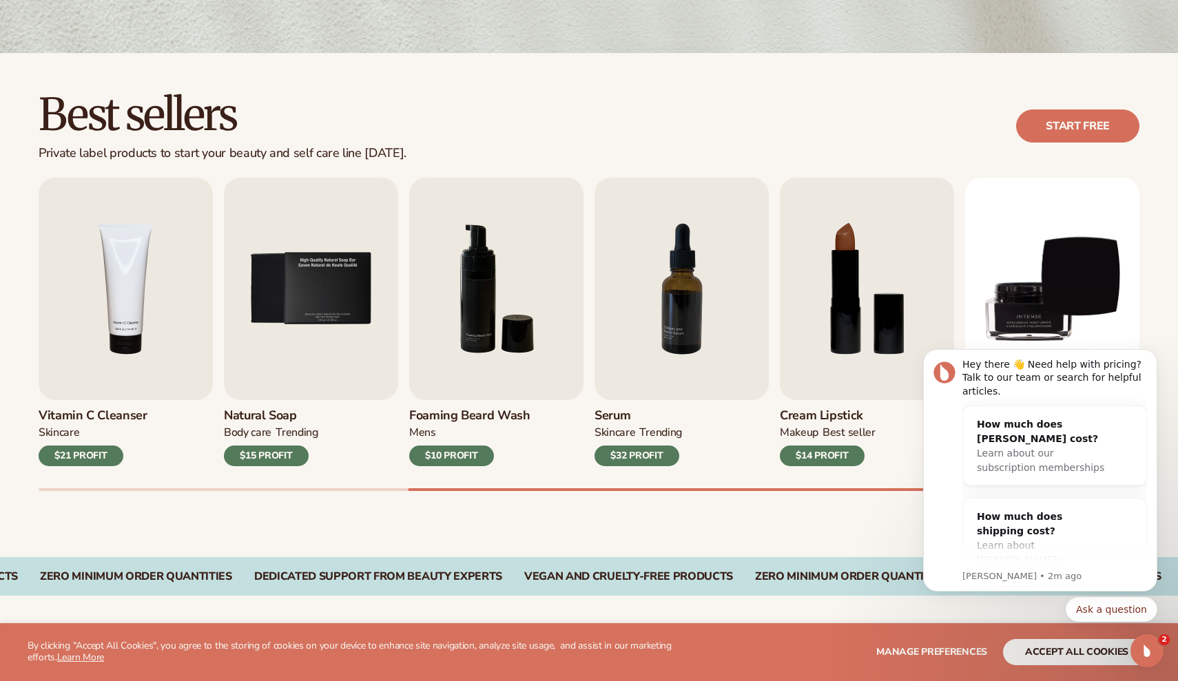
click at [854, 439] on div "MAKEUP BEST SELLER" at bounding box center [828, 436] width 96 height 20
click at [855, 446] on div "$14 PROFIT" at bounding box center [822, 456] width 85 height 21
click at [892, 340] on img "8 / 9" at bounding box center [867, 289] width 174 height 222
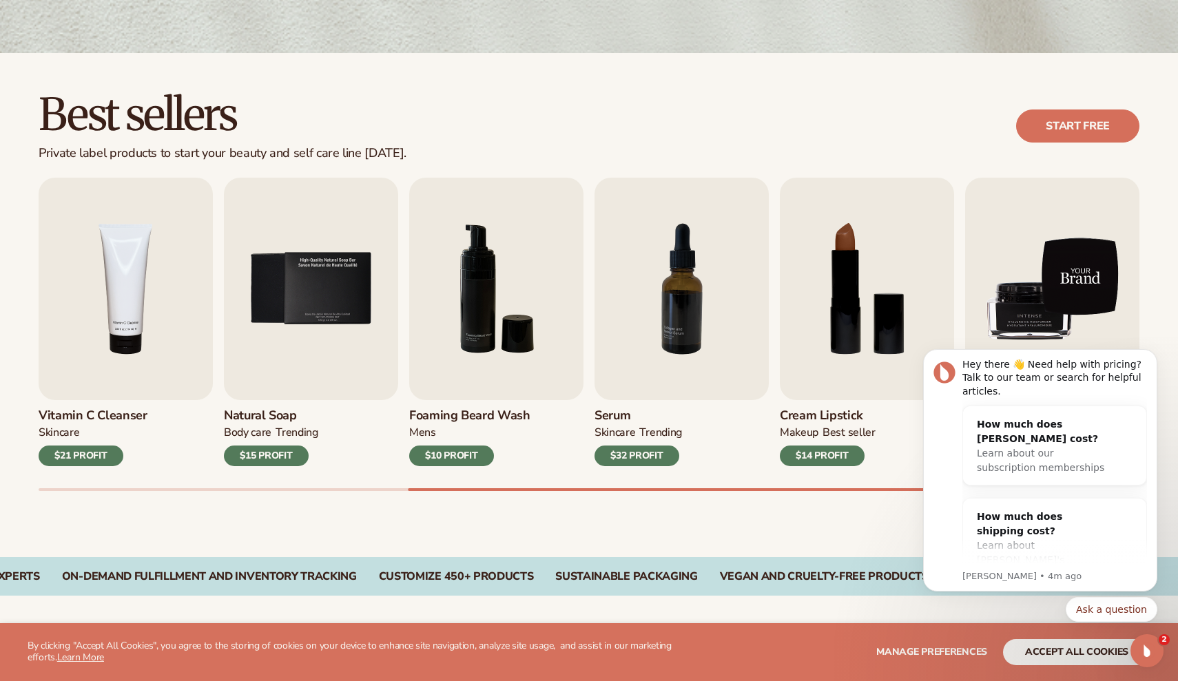
click at [1079, 318] on img "9 / 9" at bounding box center [1052, 289] width 174 height 222
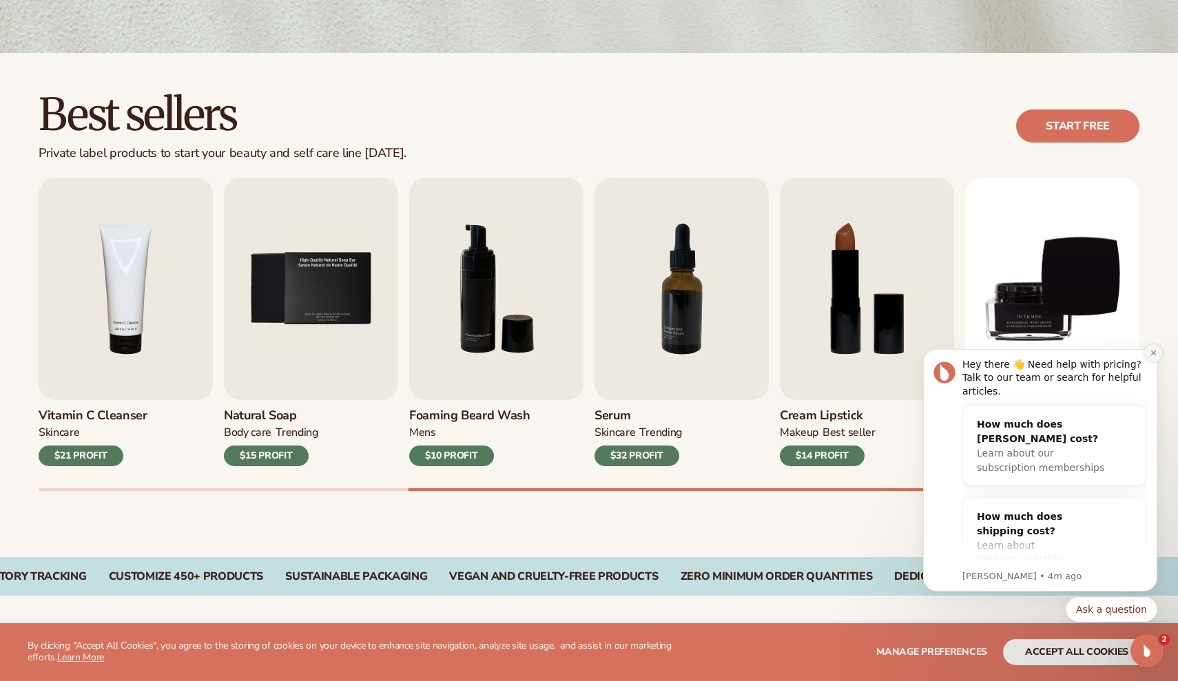
click at [1152, 357] on icon "Dismiss notification" at bounding box center [1153, 353] width 8 height 8
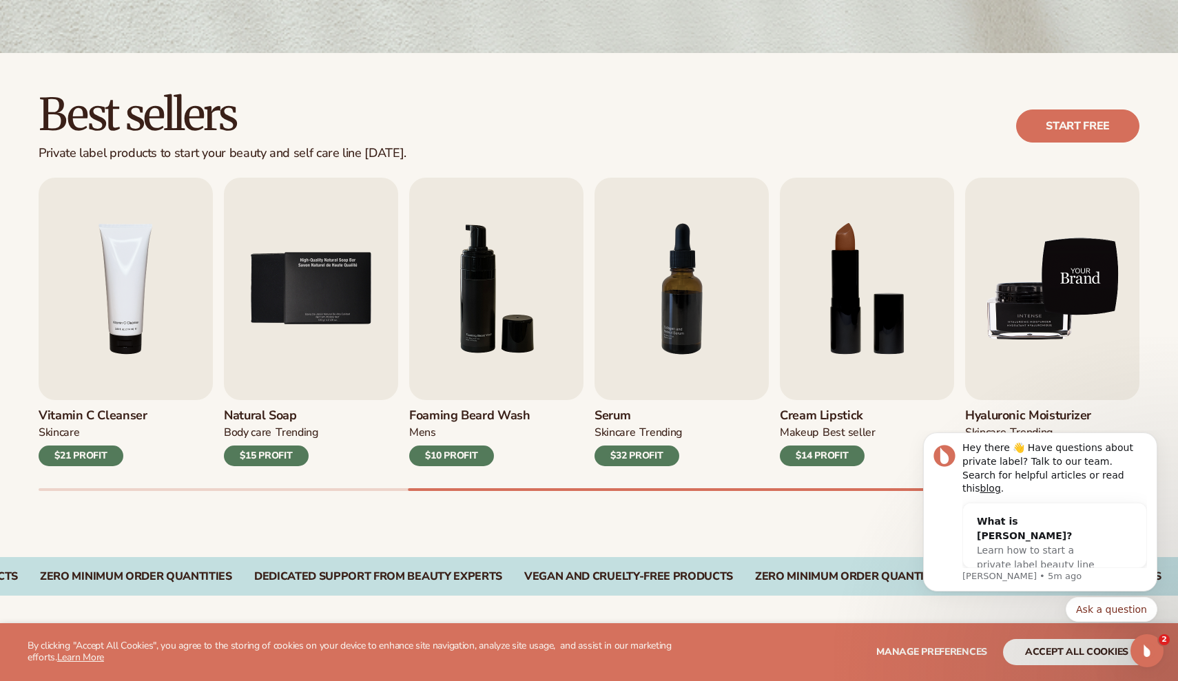
click at [1004, 277] on img "9 / 9" at bounding box center [1052, 289] width 174 height 222
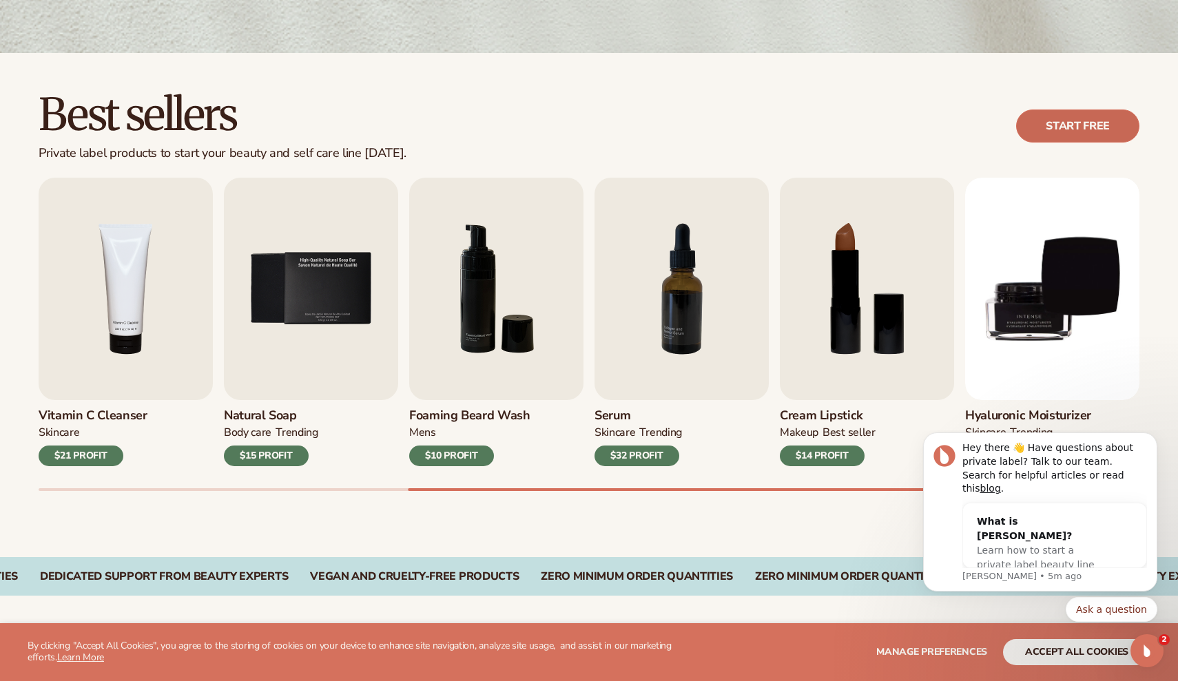
click at [1067, 118] on link "Start free" at bounding box center [1077, 125] width 123 height 33
